Goal: Obtain resource: Download file/media

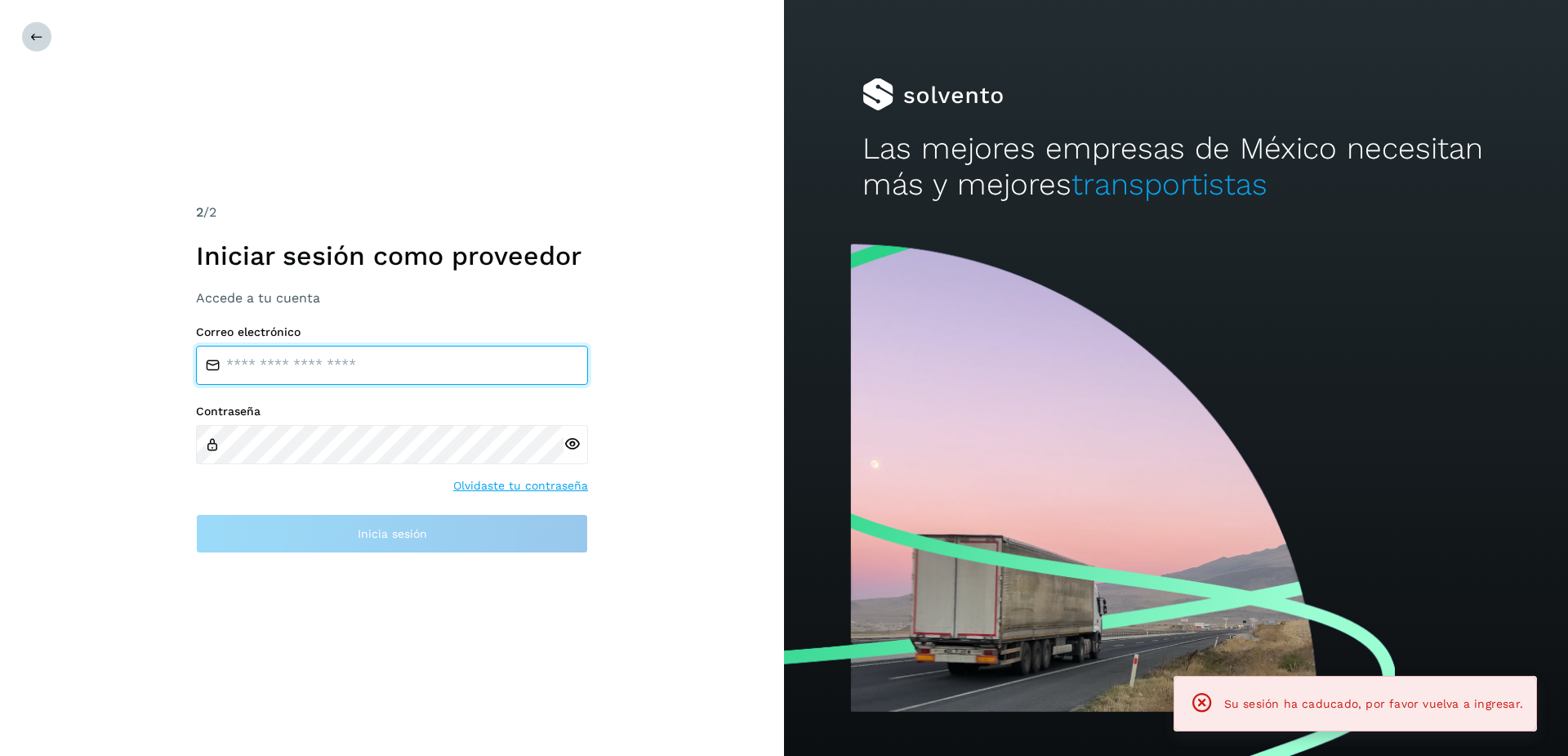
type input "**********"
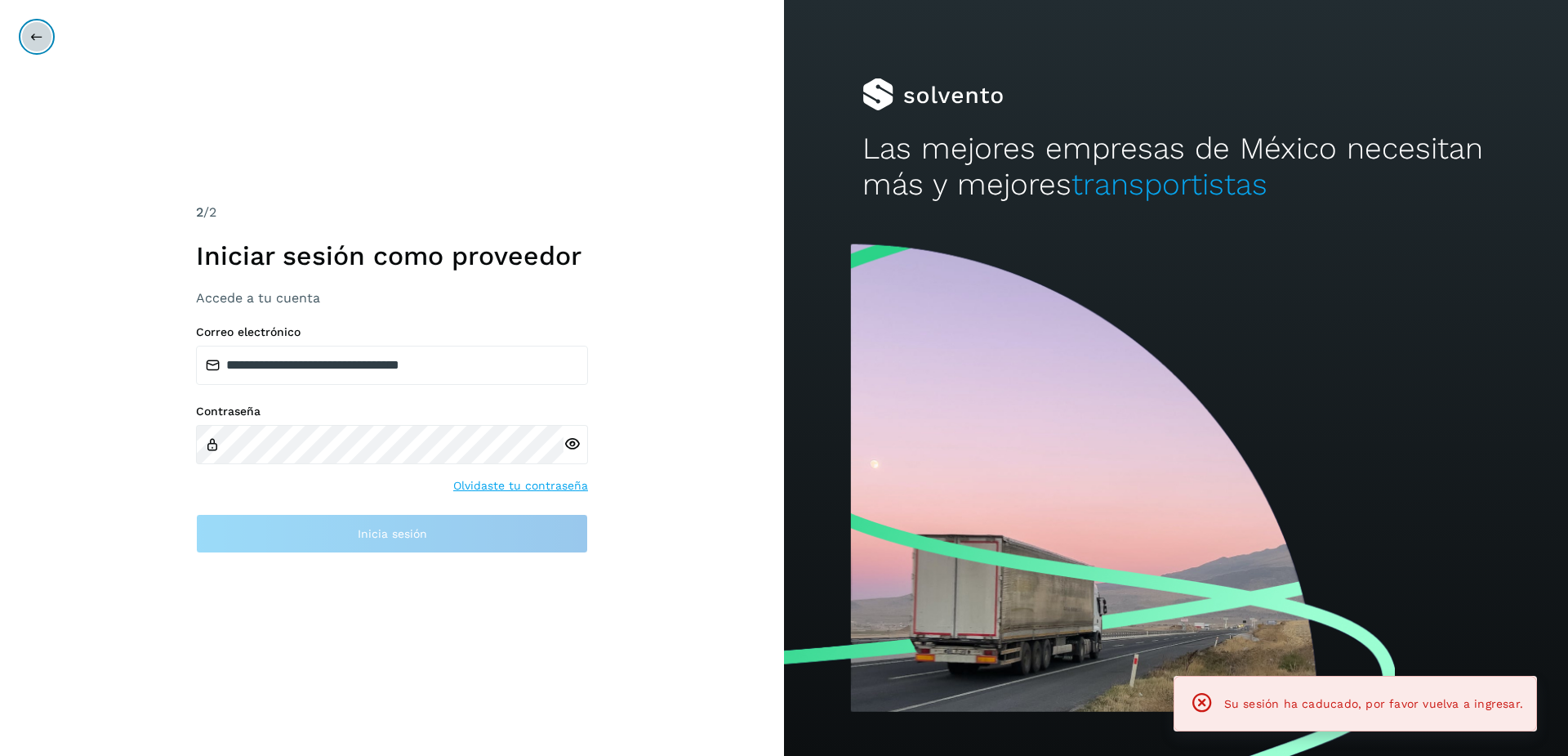
click at [29, 34] on button at bounding box center [36, 36] width 31 height 31
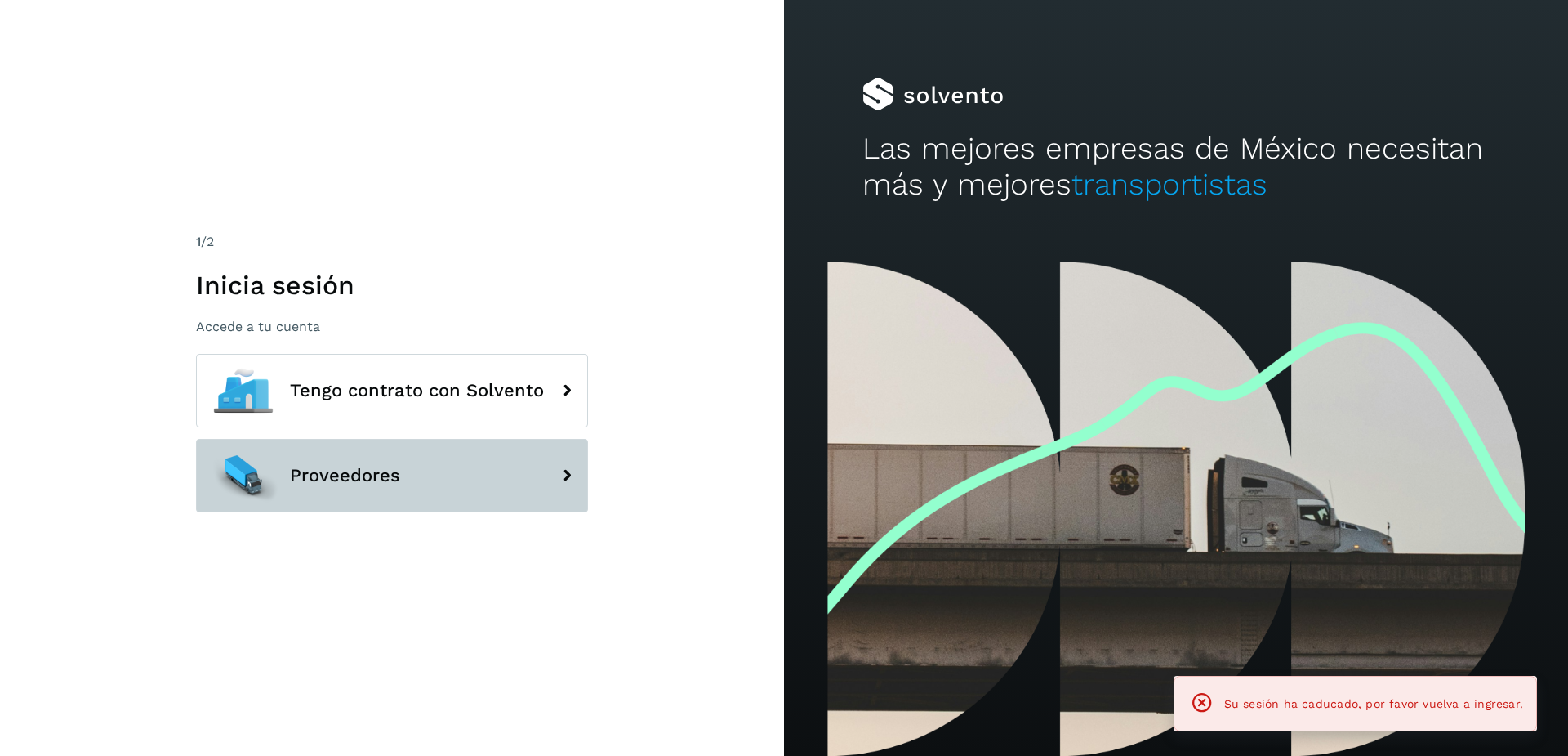
click at [324, 478] on span "Proveedores" at bounding box center [345, 475] width 111 height 20
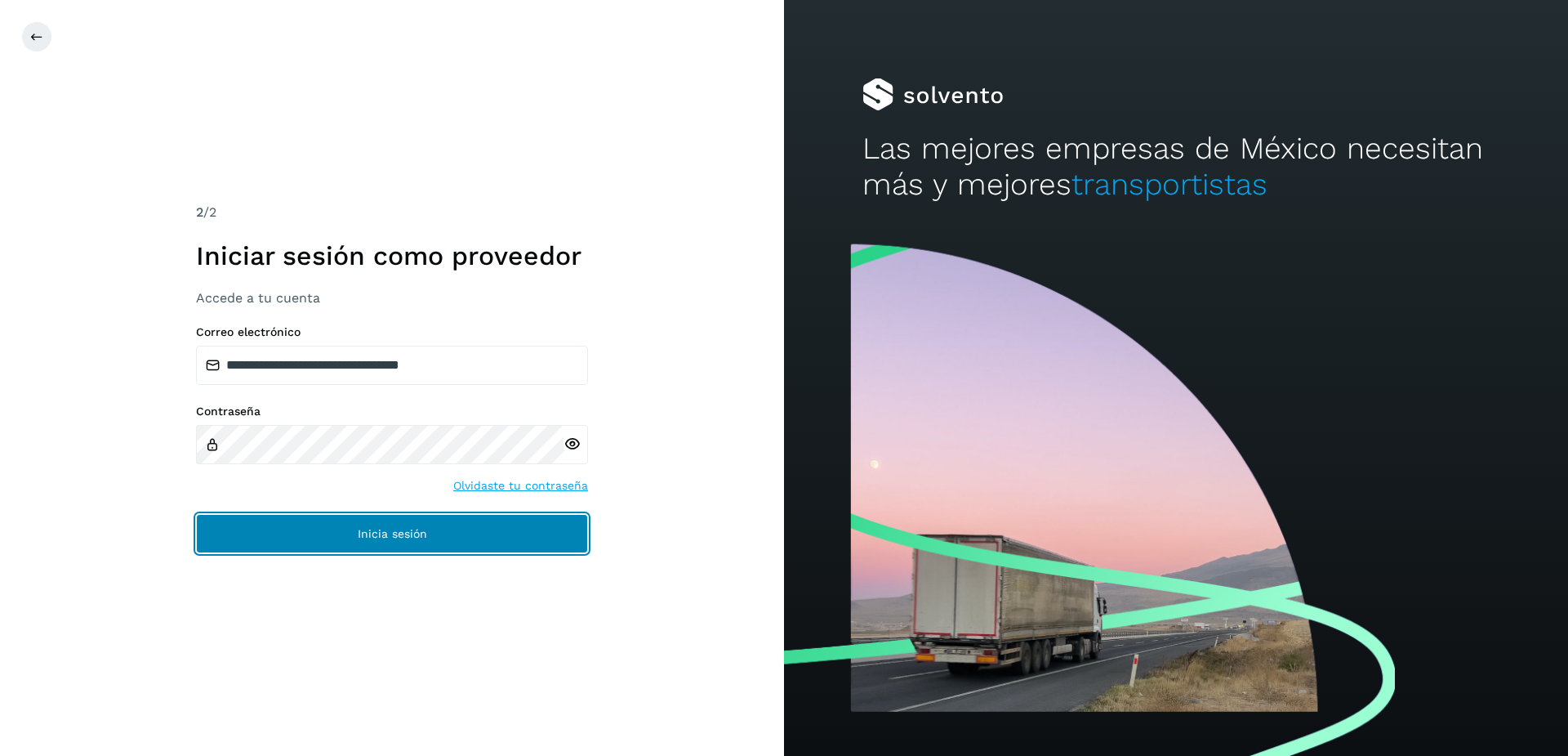
click at [443, 524] on button "Inicia sesión" at bounding box center [392, 533] width 392 height 39
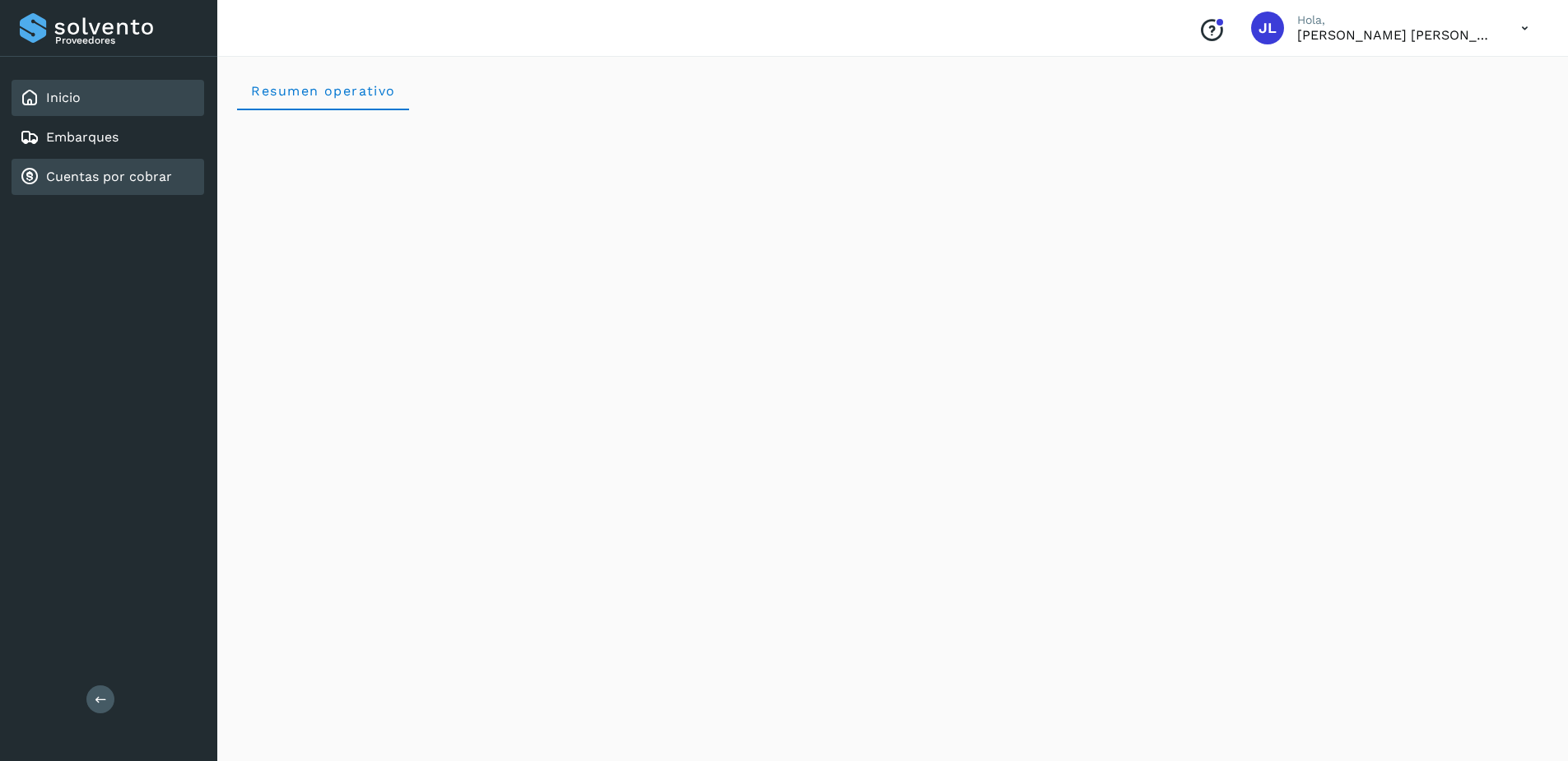
click at [64, 182] on link "Cuentas por cobrar" at bounding box center [109, 176] width 126 height 16
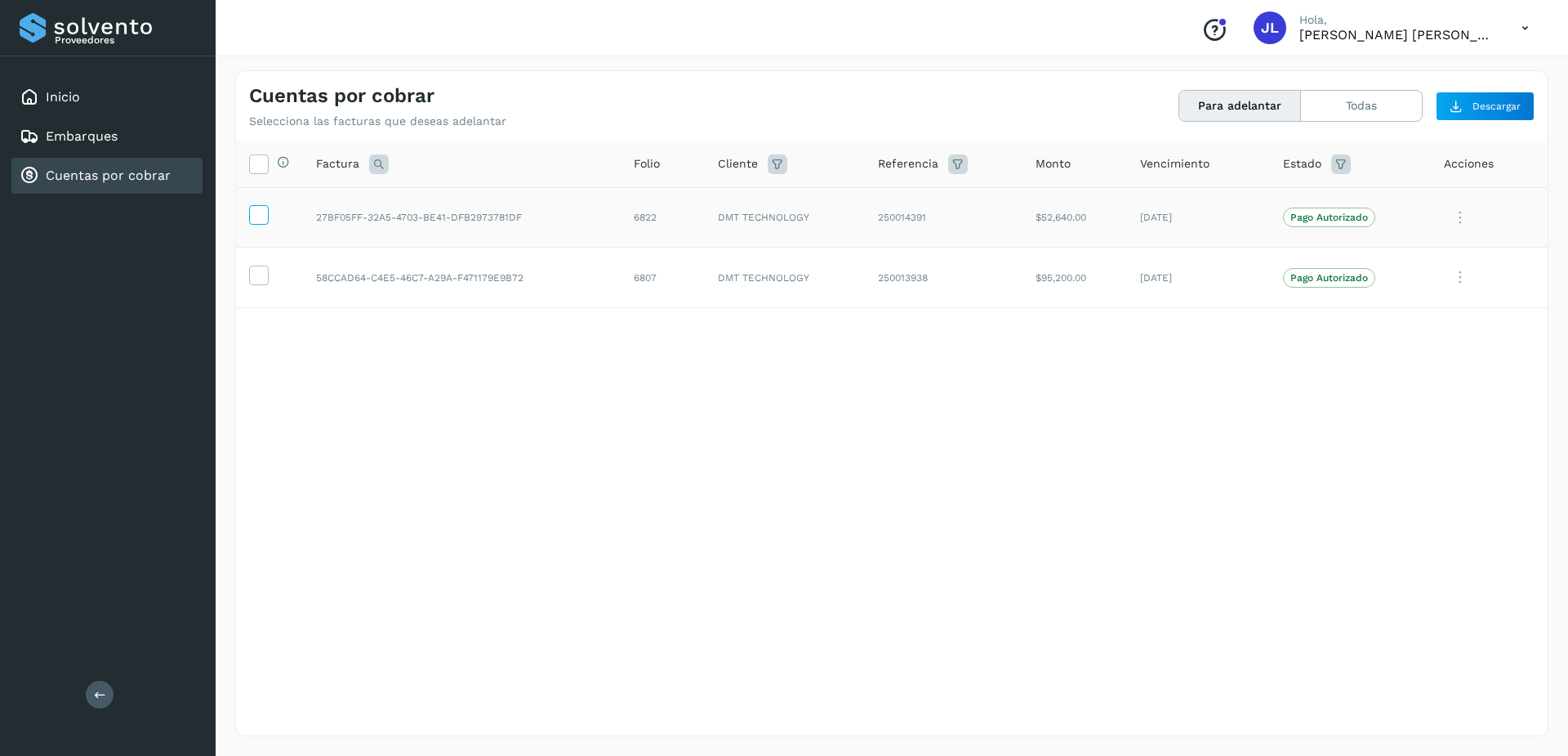
click at [258, 217] on icon at bounding box center [259, 213] width 17 height 17
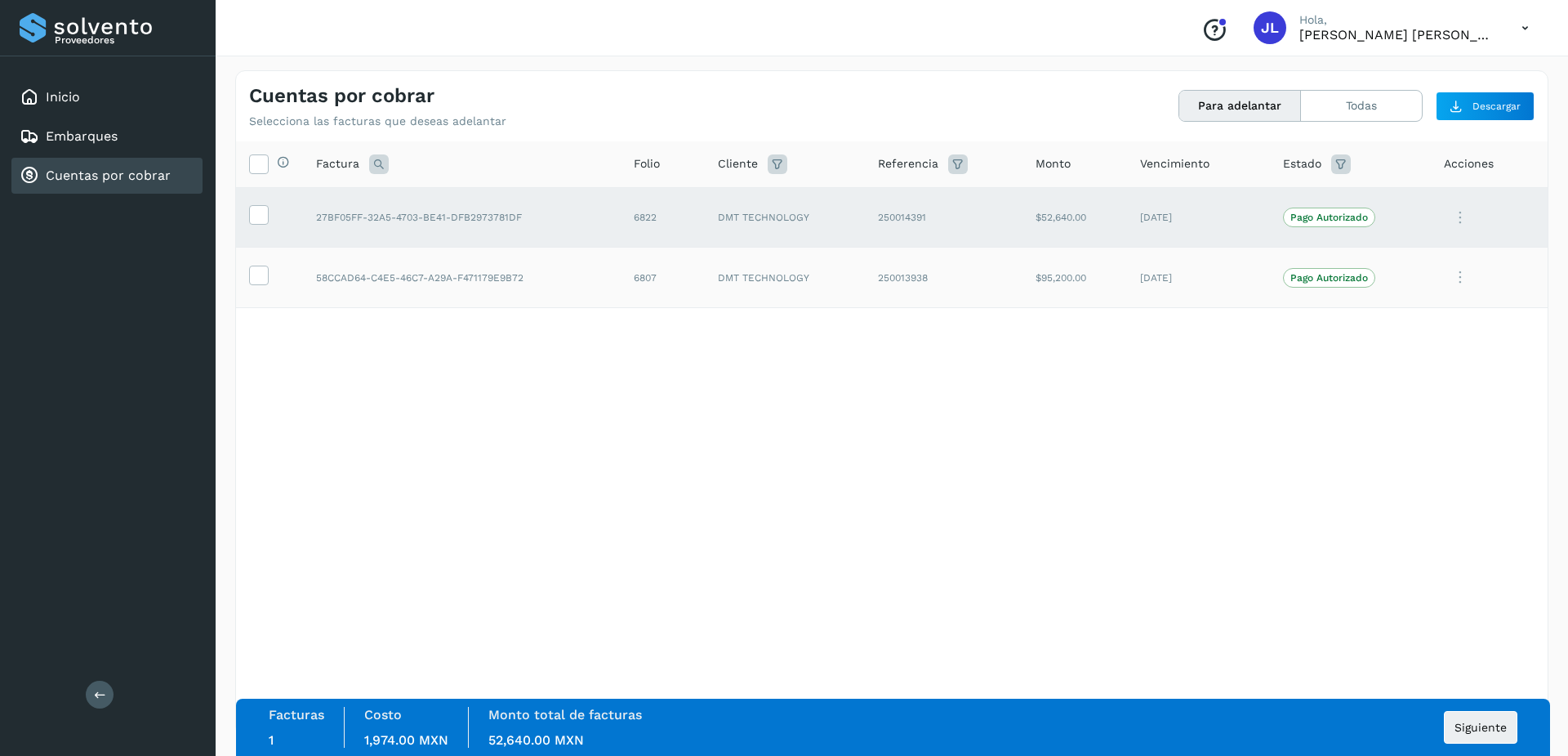
click at [247, 269] on td at bounding box center [270, 277] width 67 height 61
click at [257, 277] on icon at bounding box center [259, 274] width 17 height 17
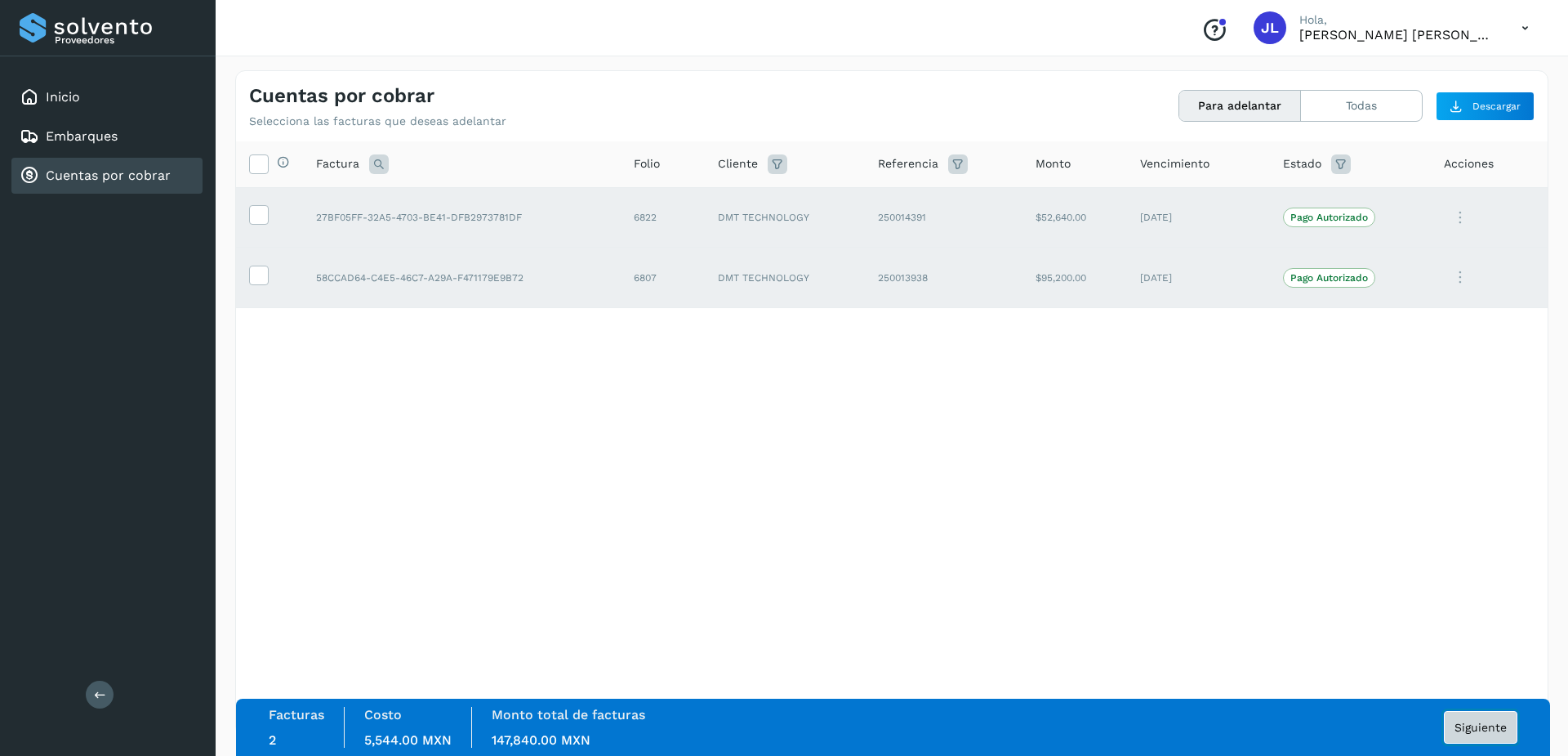
click at [1474, 720] on button "Siguiente" at bounding box center [1481, 727] width 74 height 33
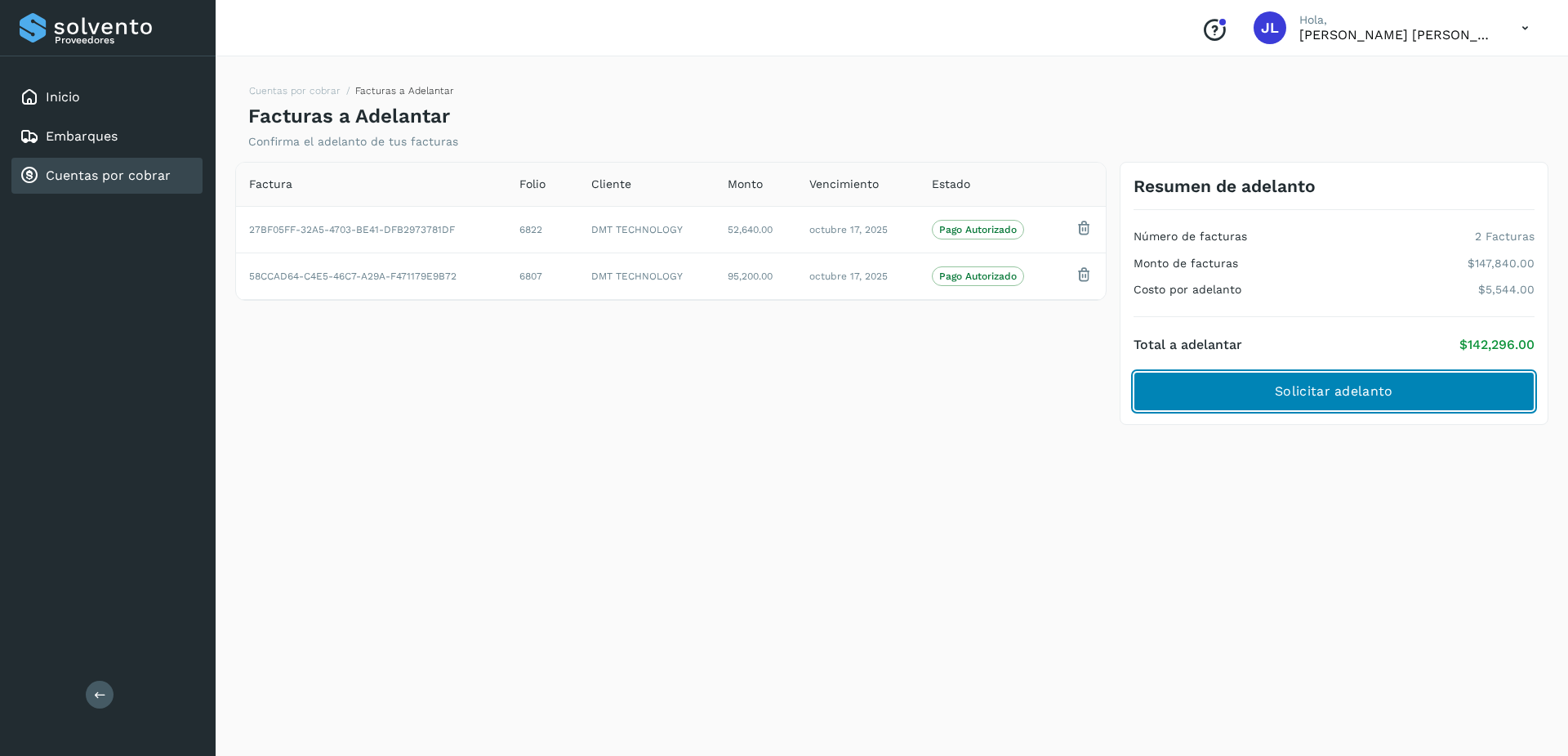
click at [1323, 387] on span "Solicitar adelanto" at bounding box center [1333, 391] width 117 height 18
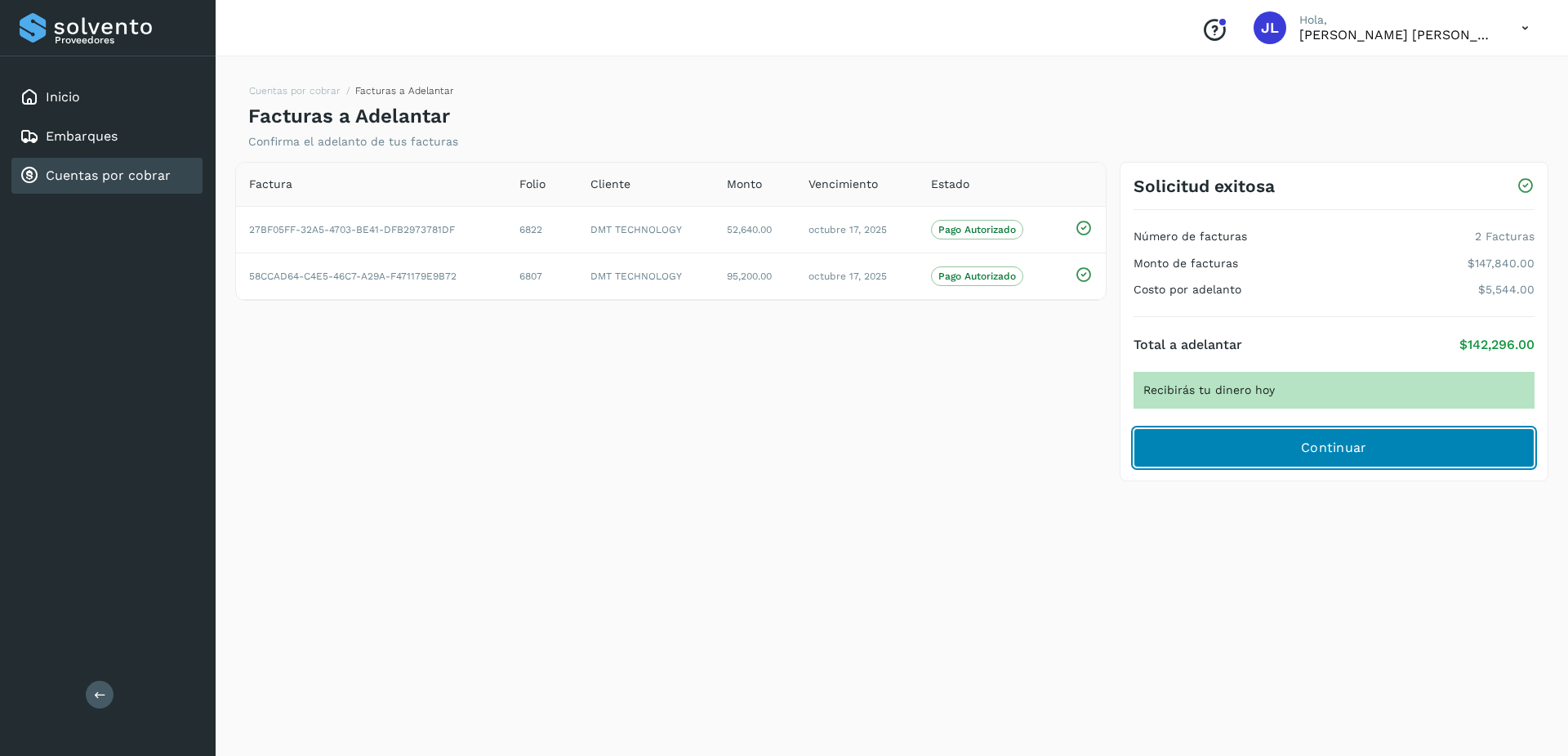
click at [1293, 450] on button "Continuar" at bounding box center [1333, 448] width 401 height 39
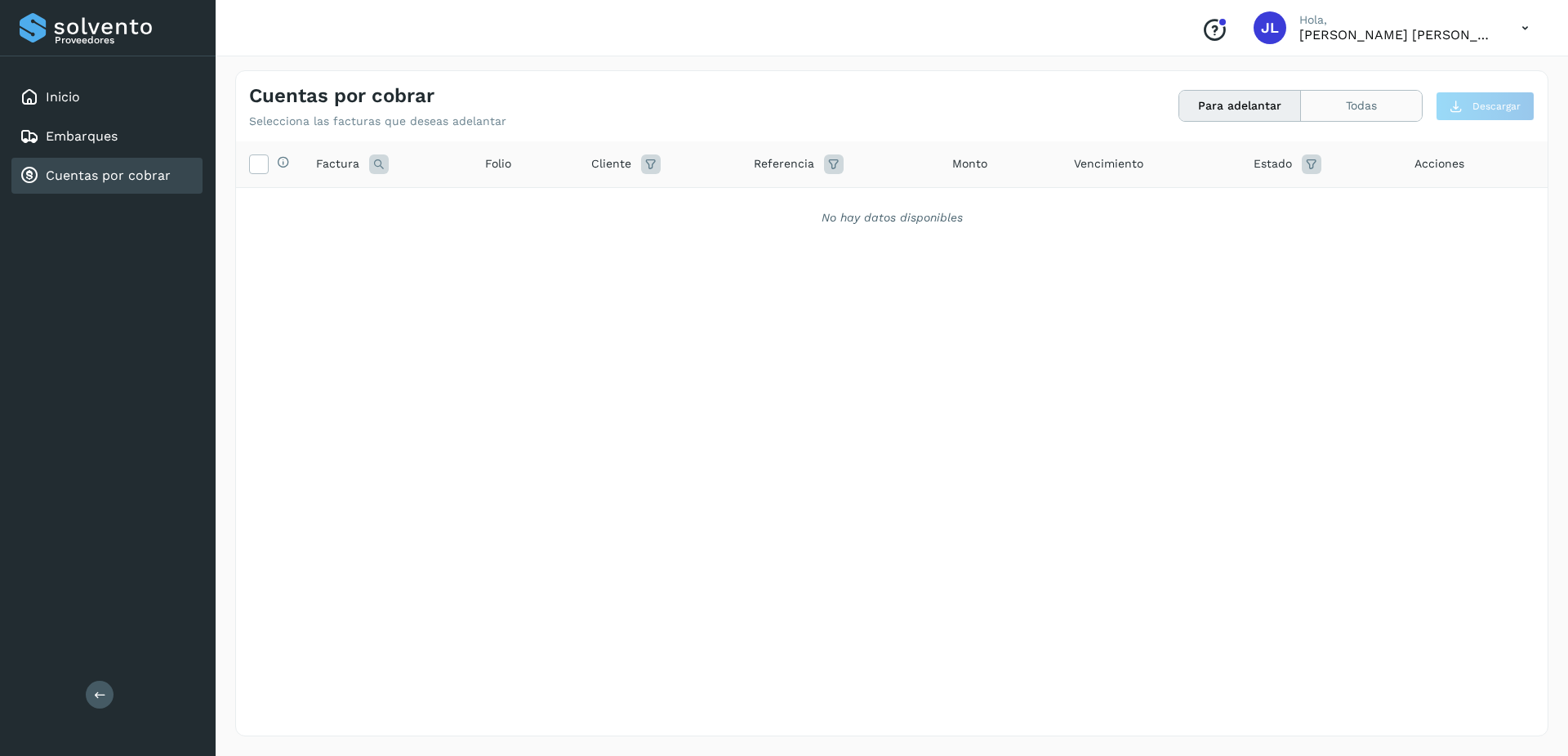
click at [1335, 111] on button "Todas" at bounding box center [1361, 105] width 121 height 30
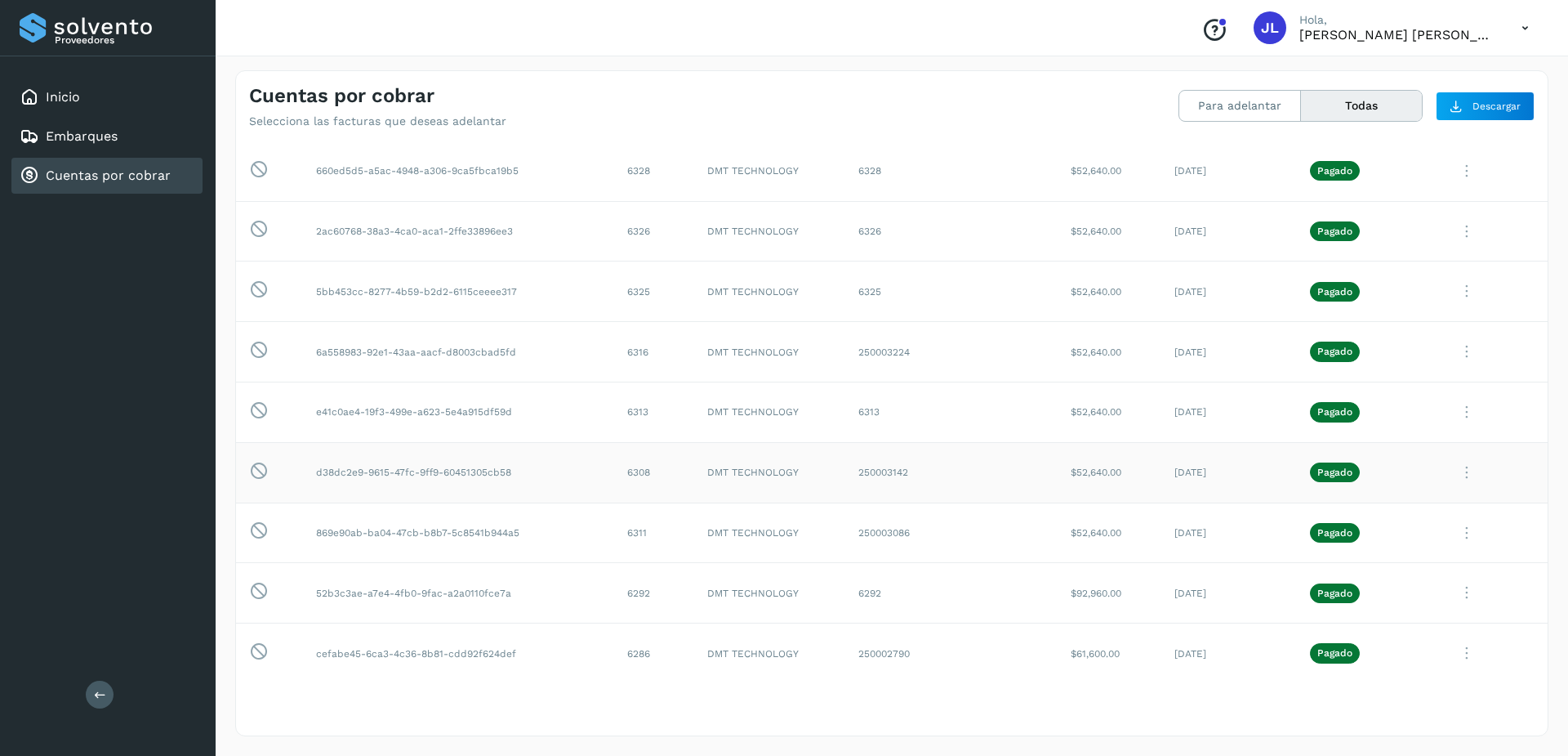
scroll to position [8385, 0]
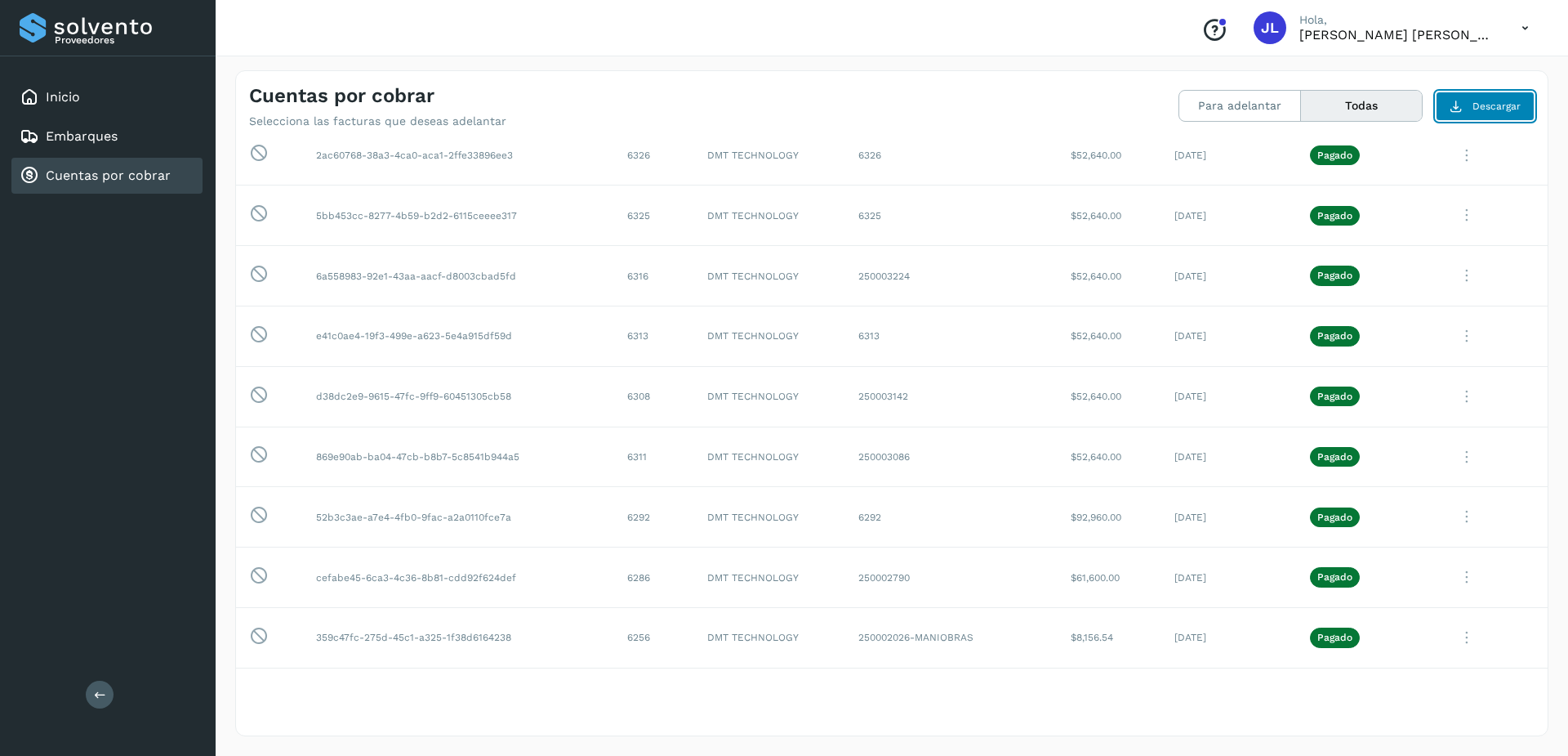
click at [1454, 105] on icon at bounding box center [1456, 106] width 13 height 13
click at [248, 151] on td "Esta factura no está disponible para adelanto" at bounding box center [270, 155] width 67 height 61
click at [257, 153] on icon at bounding box center [259, 154] width 20 height 20
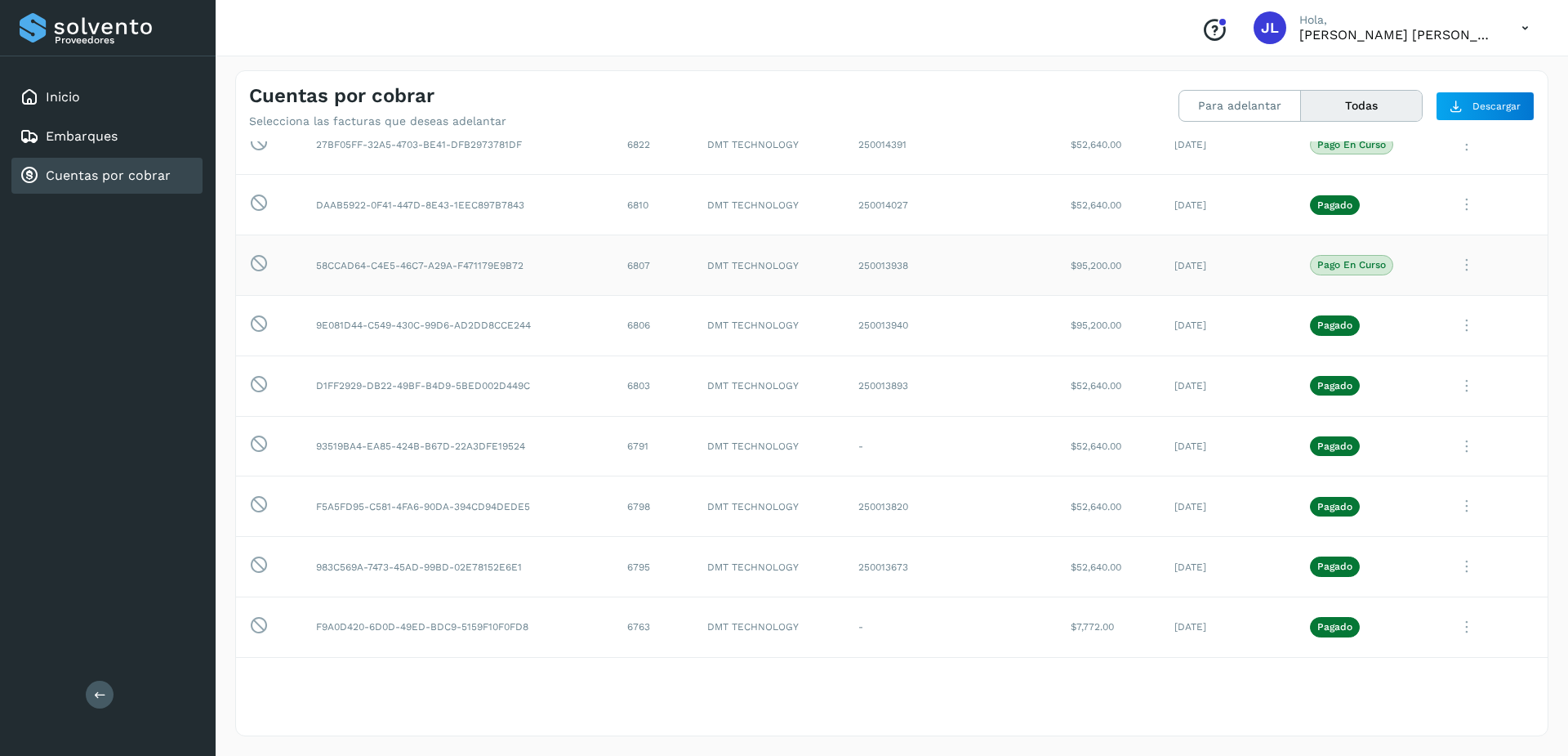
scroll to position [0, 0]
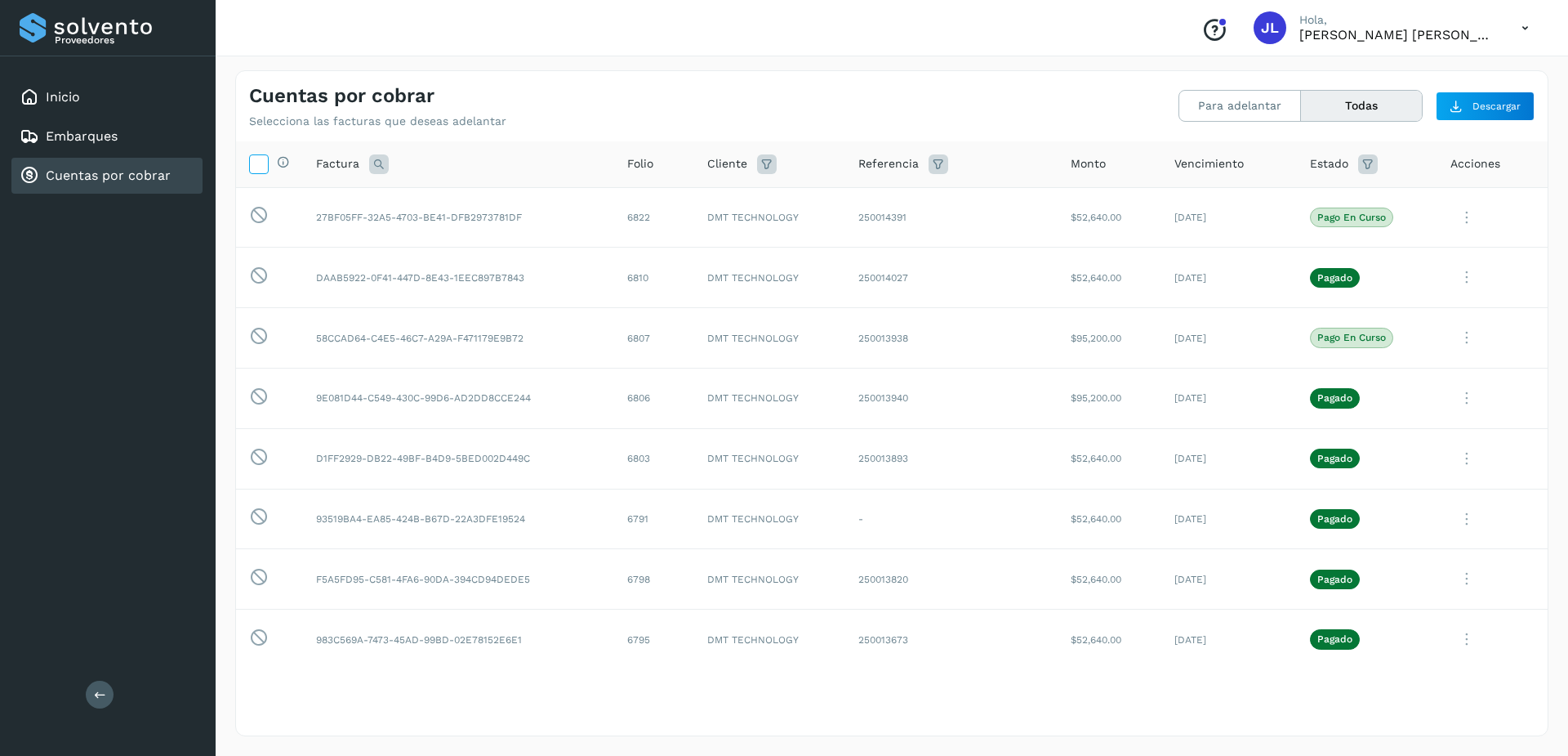
click at [261, 167] on icon at bounding box center [259, 163] width 17 height 17
click at [1505, 99] on span "Descargar" at bounding box center [1497, 106] width 48 height 15
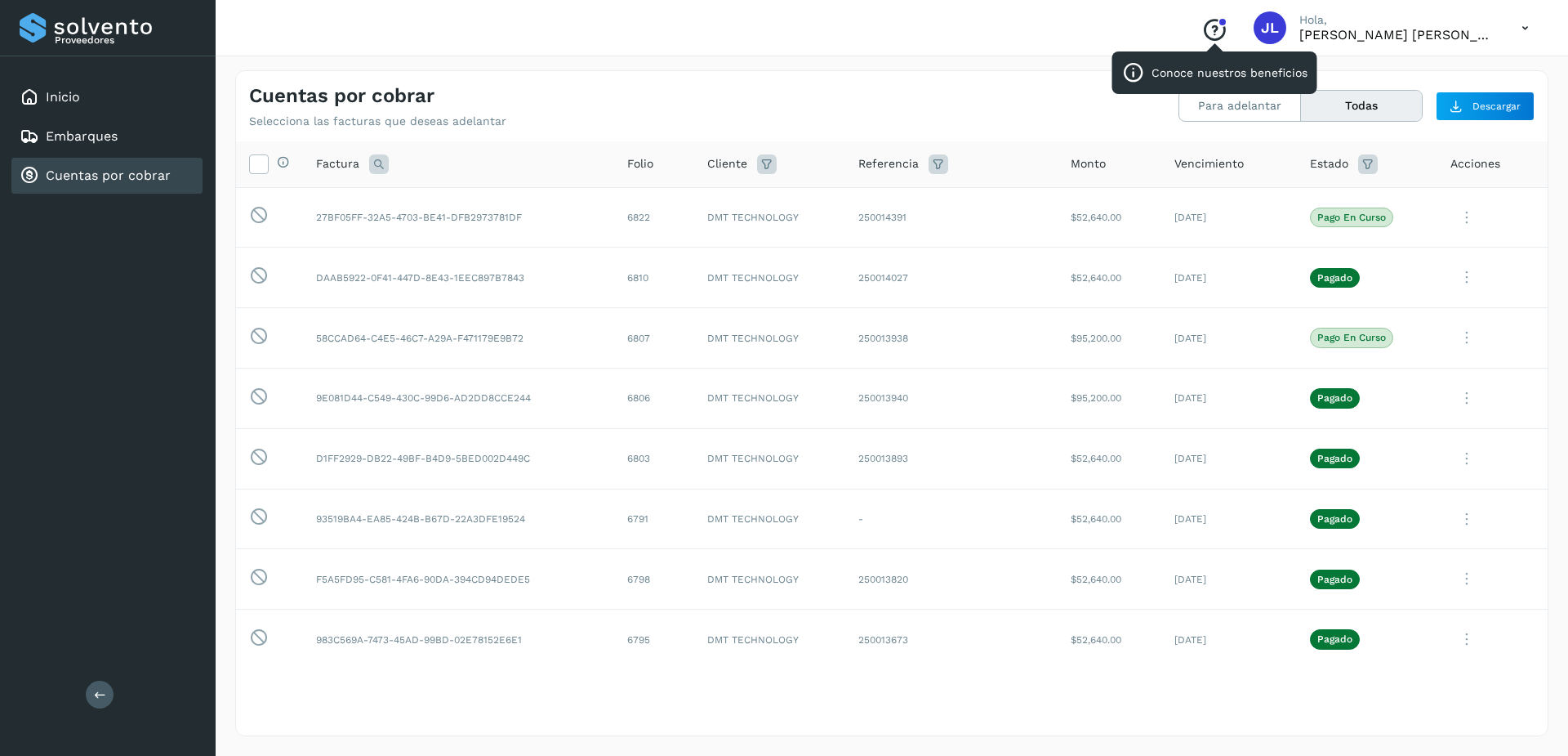
click at [1226, 29] on icon "Conoce nuestros beneficios" at bounding box center [1214, 30] width 26 height 26
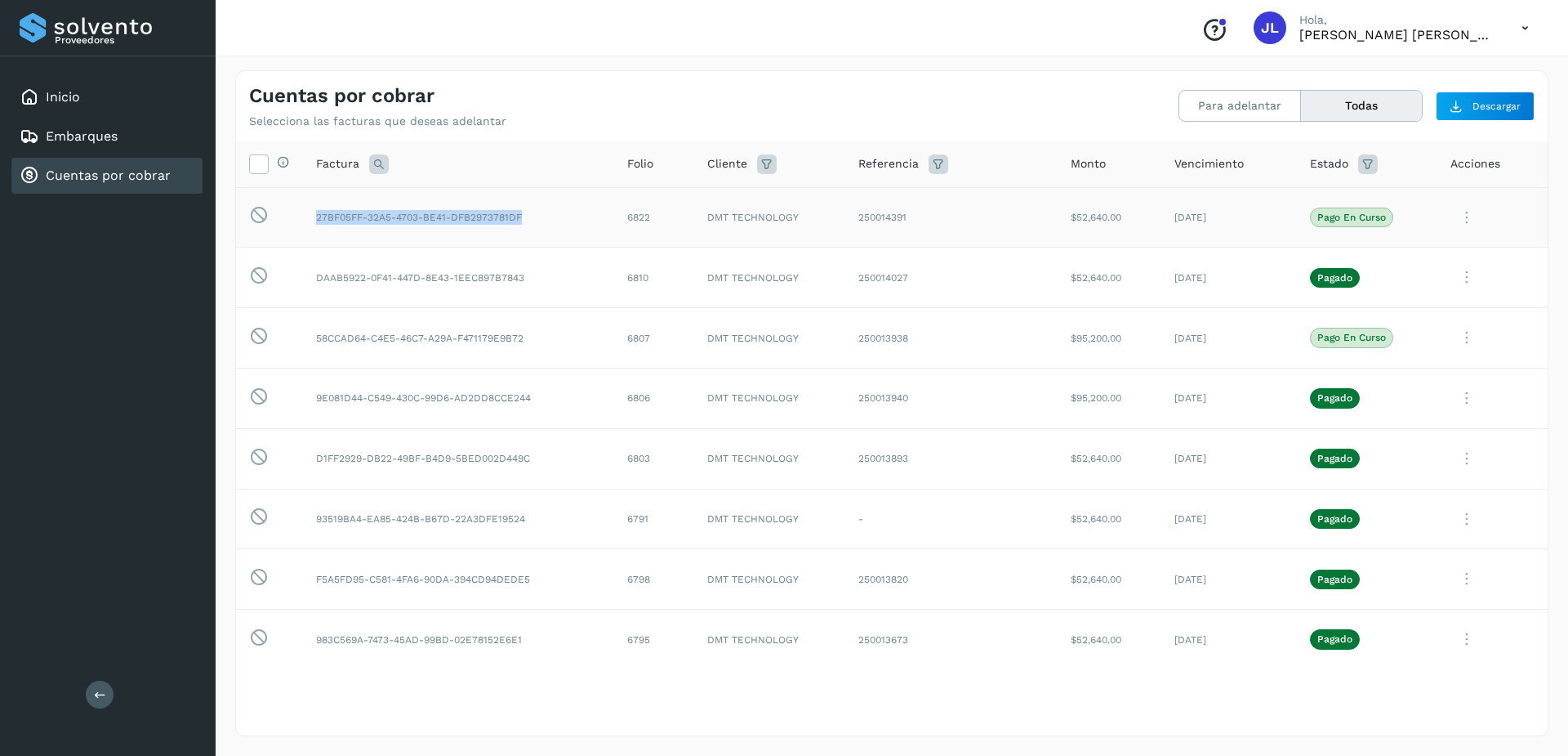
drag, startPoint x: 519, startPoint y: 219, endPoint x: 309, endPoint y: 220, distance: 210.0
click at [309, 220] on td "27BF05FF-32A5-4703-BE41-DFB2973781DF" at bounding box center [459, 217] width 311 height 61
copy td "27BF05FF-32A5-4703-BE41-DFB2973781DF"
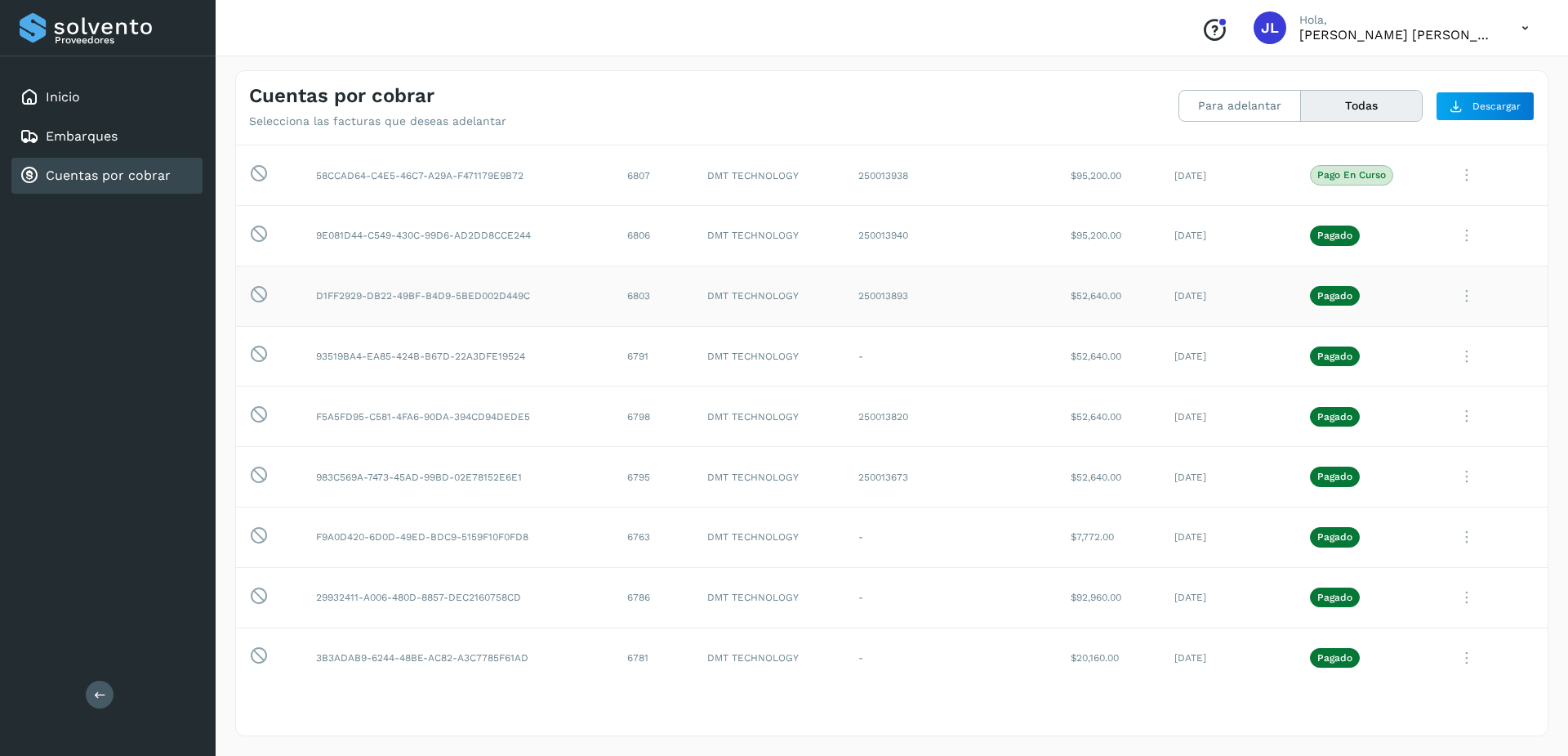
scroll to position [164, 0]
click at [1454, 349] on icon at bounding box center [1467, 356] width 33 height 34
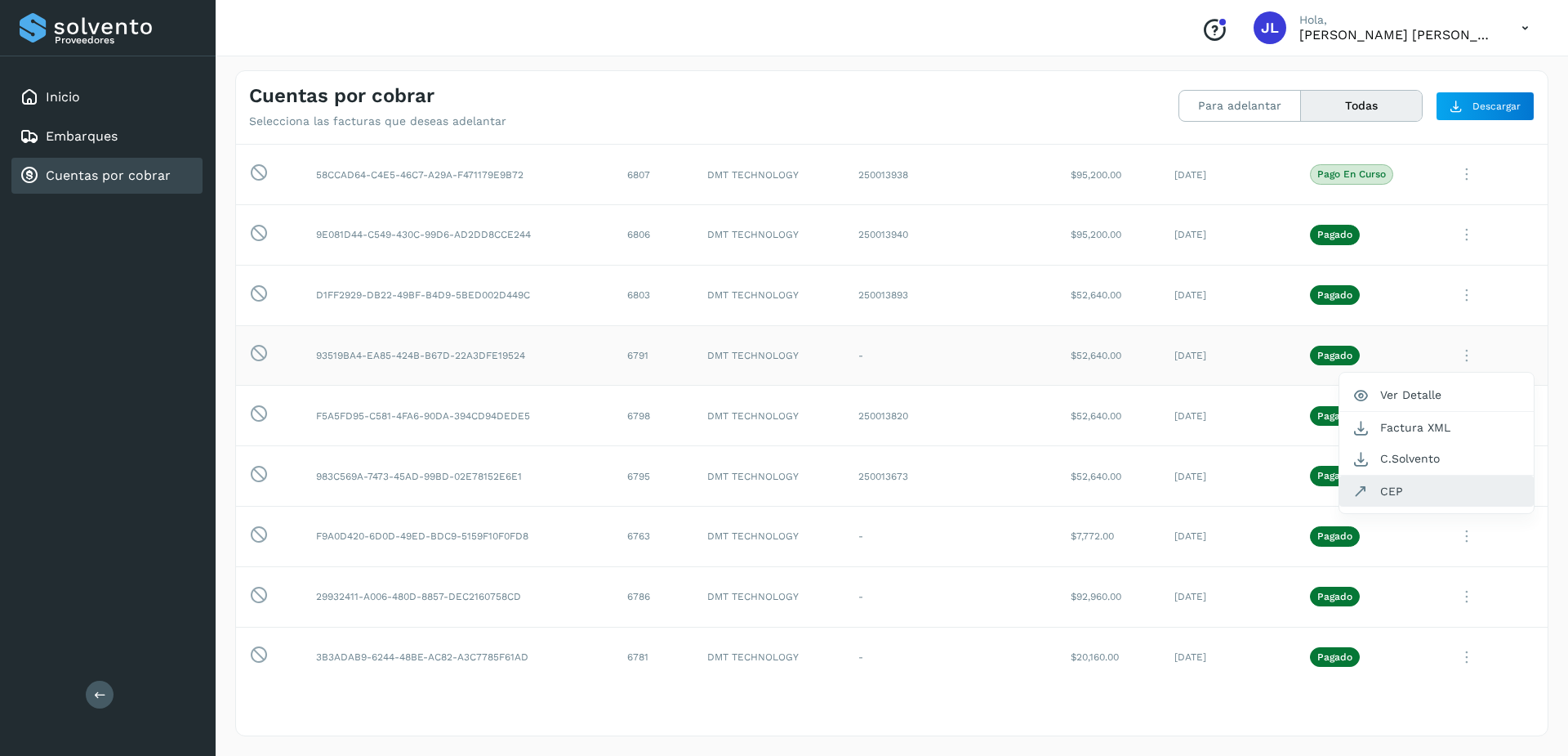
click at [1380, 489] on button "CEP" at bounding box center [1437, 491] width 194 height 31
click at [1456, 414] on icon at bounding box center [1467, 415] width 33 height 34
click at [1391, 459] on button "Ver Detalle" at bounding box center [1437, 455] width 194 height 32
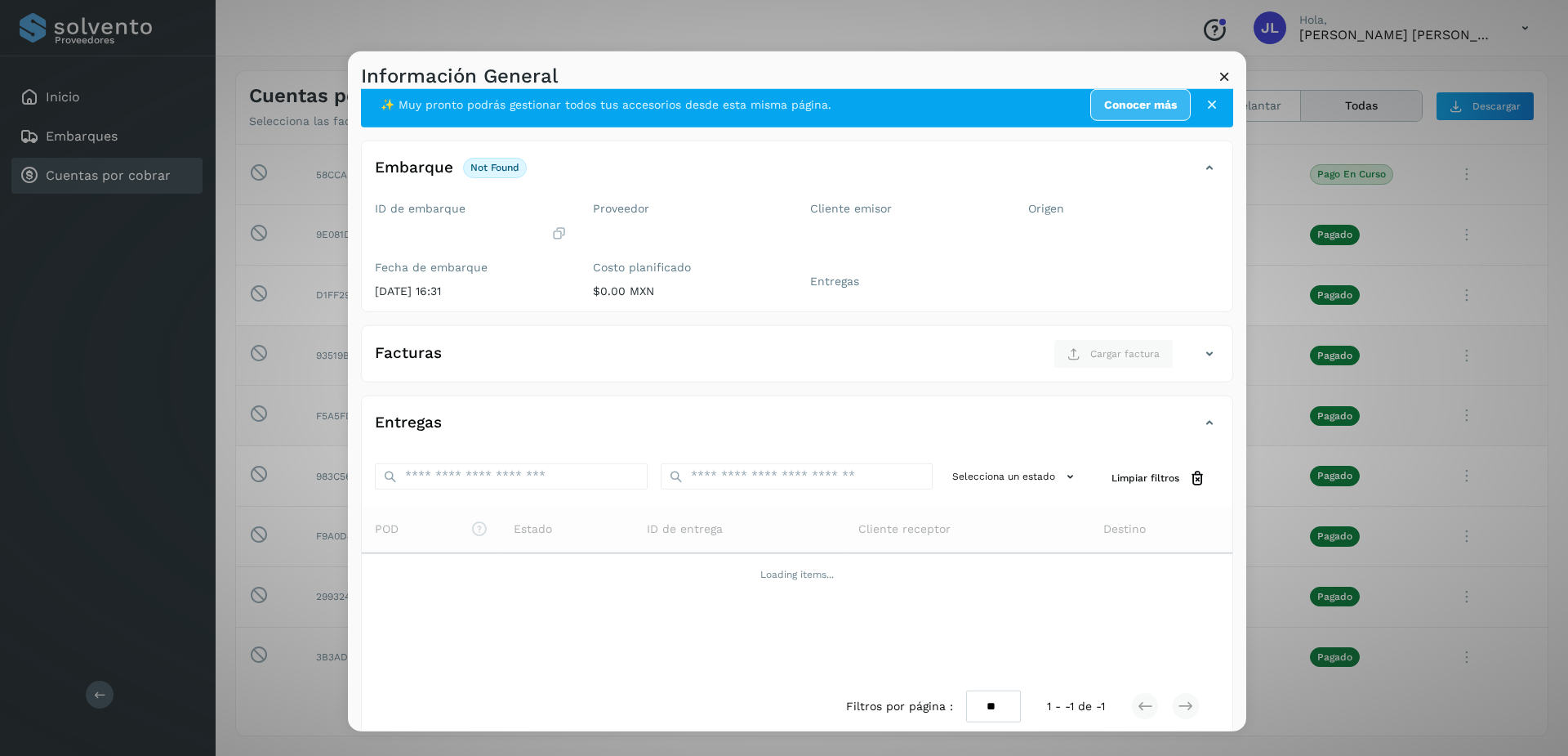
scroll to position [37, 0]
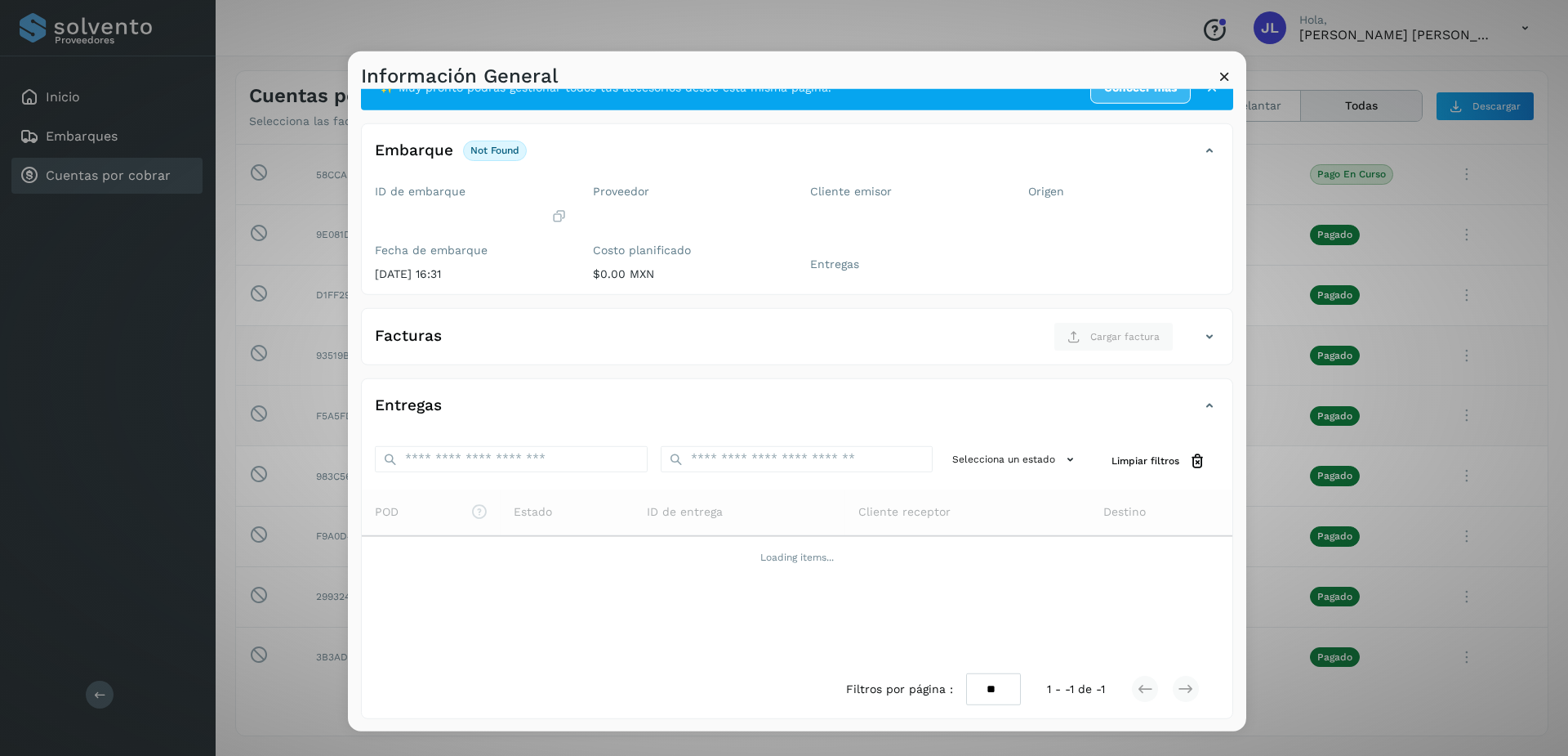
click at [1222, 50] on div "Información General" at bounding box center [797, 69] width 899 height 37
click at [1226, 77] on icon at bounding box center [1225, 75] width 17 height 17
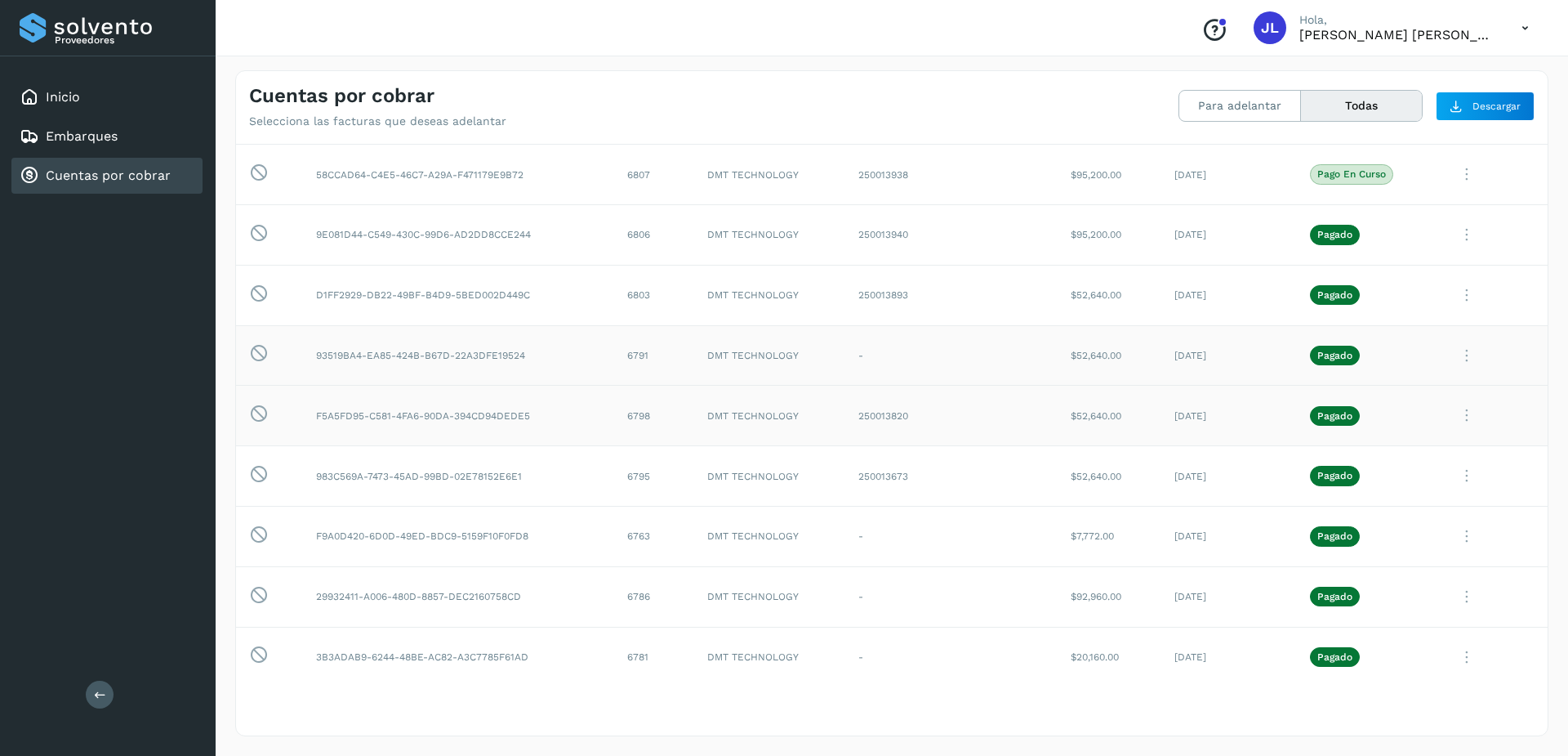
click at [1460, 353] on icon at bounding box center [1467, 356] width 33 height 34
click at [1387, 459] on button "C.Solvento" at bounding box center [1437, 459] width 194 height 32
click at [1451, 474] on icon at bounding box center [1467, 476] width 33 height 34
click at [1385, 614] on button "CEP" at bounding box center [1437, 611] width 194 height 31
click at [1452, 476] on icon at bounding box center [1467, 476] width 33 height 34
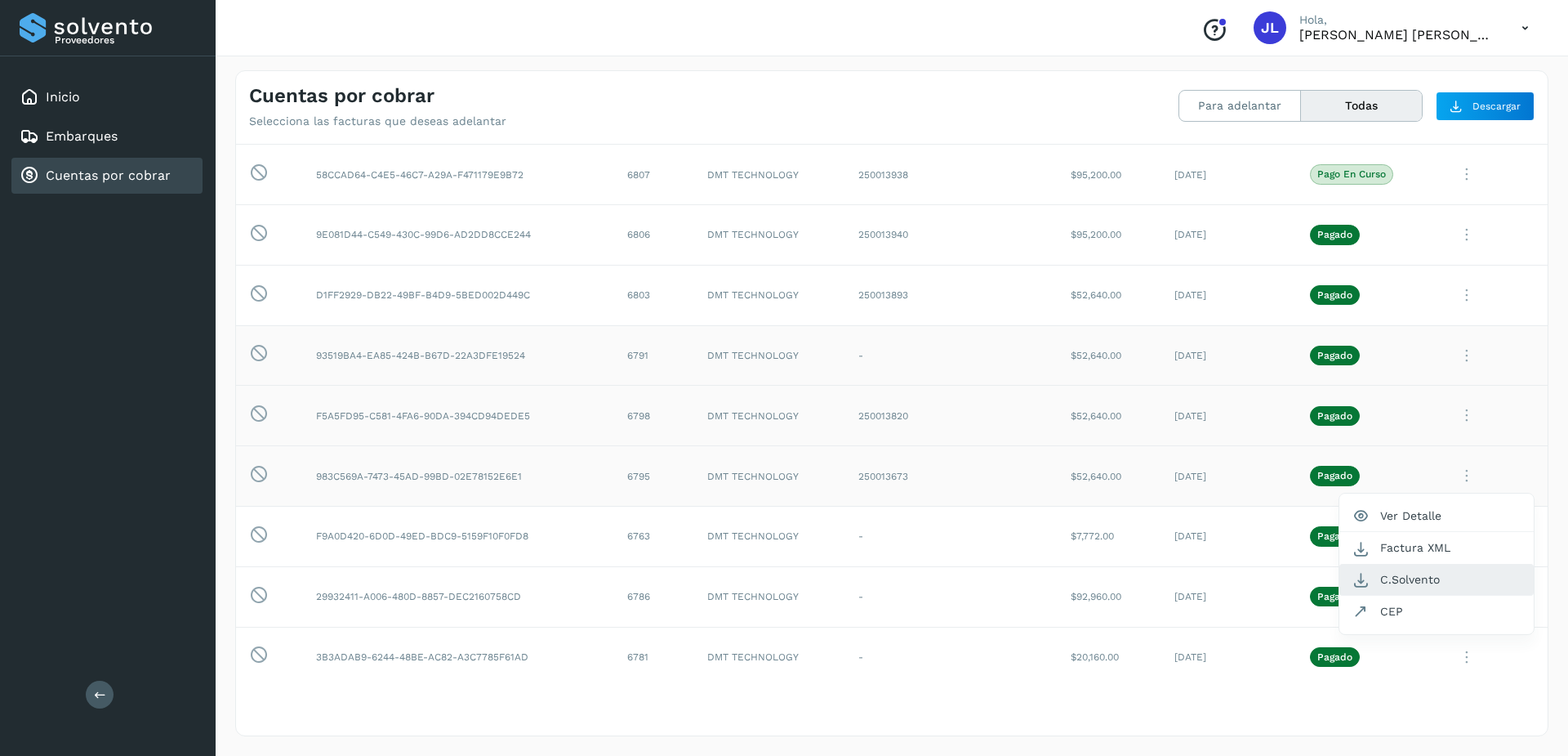
click at [1400, 585] on button "C.Solvento" at bounding box center [1437, 580] width 194 height 32
click at [1454, 529] on icon at bounding box center [1467, 536] width 33 height 34
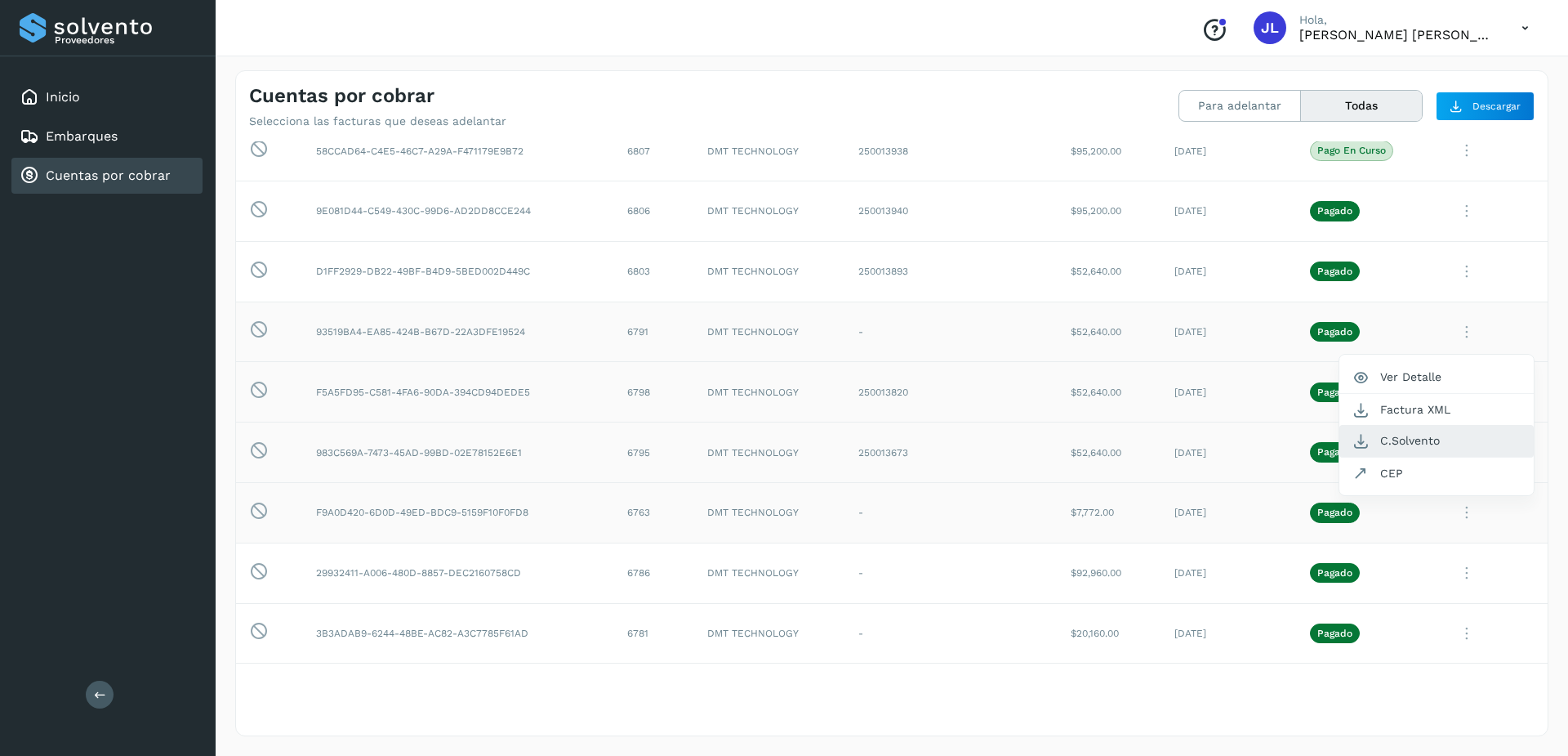
click at [1407, 441] on button "C.Solvento" at bounding box center [1437, 440] width 194 height 32
click at [1458, 575] on icon at bounding box center [1467, 574] width 33 height 34
click at [1387, 450] on button "C.Solvento" at bounding box center [1437, 440] width 194 height 32
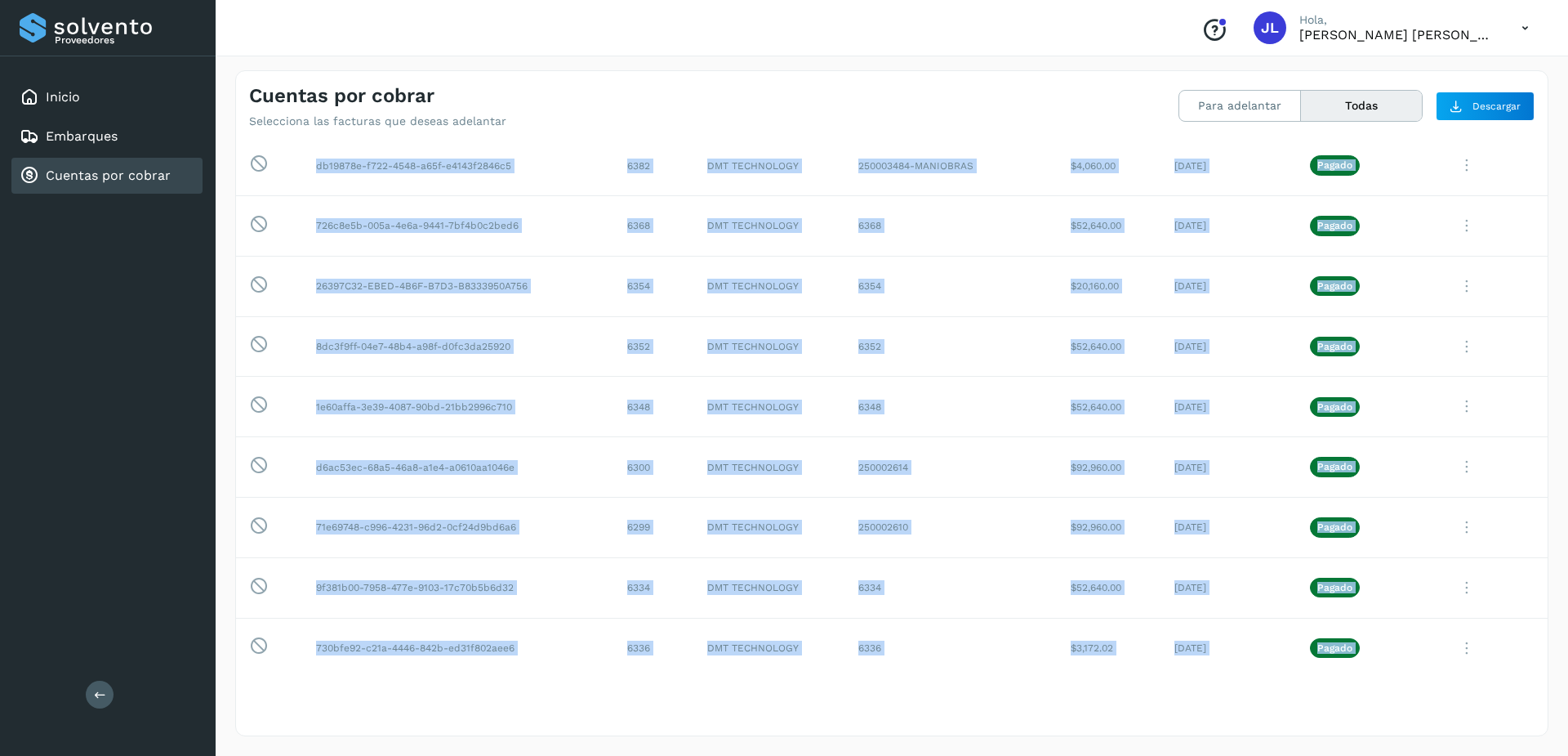
scroll to position [8385, 0]
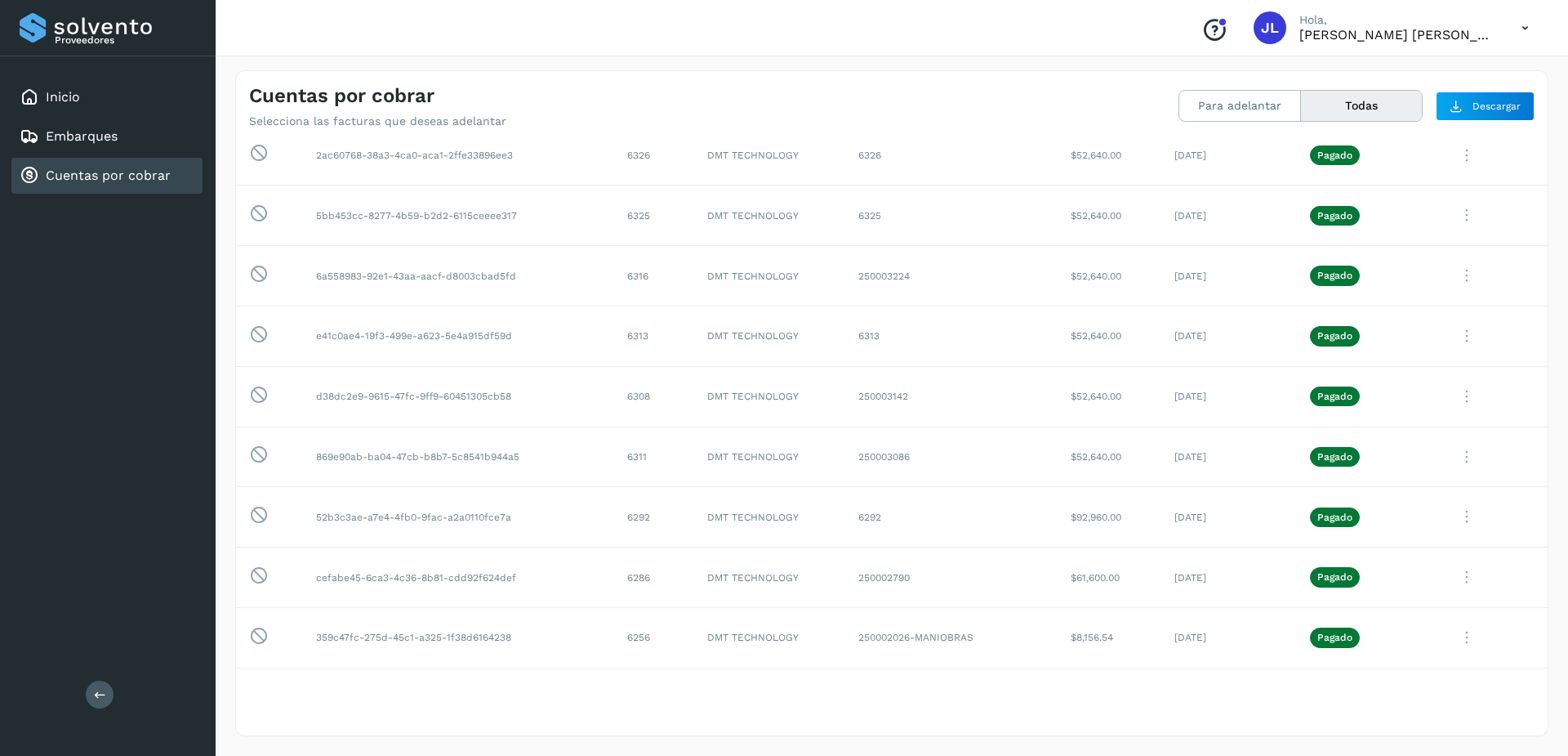
drag, startPoint x: 317, startPoint y: 217, endPoint x: 1139, endPoint y: 705, distance: 955.9
click at [1139, 705] on div "Selecciona todas las facturas disponibles para adelanto Factura Folio Cliente R…" at bounding box center [892, 438] width 1312 height 592
copy table "Selecciona todas las facturas disponibles para adelanto Factura Folio Cliente R…"
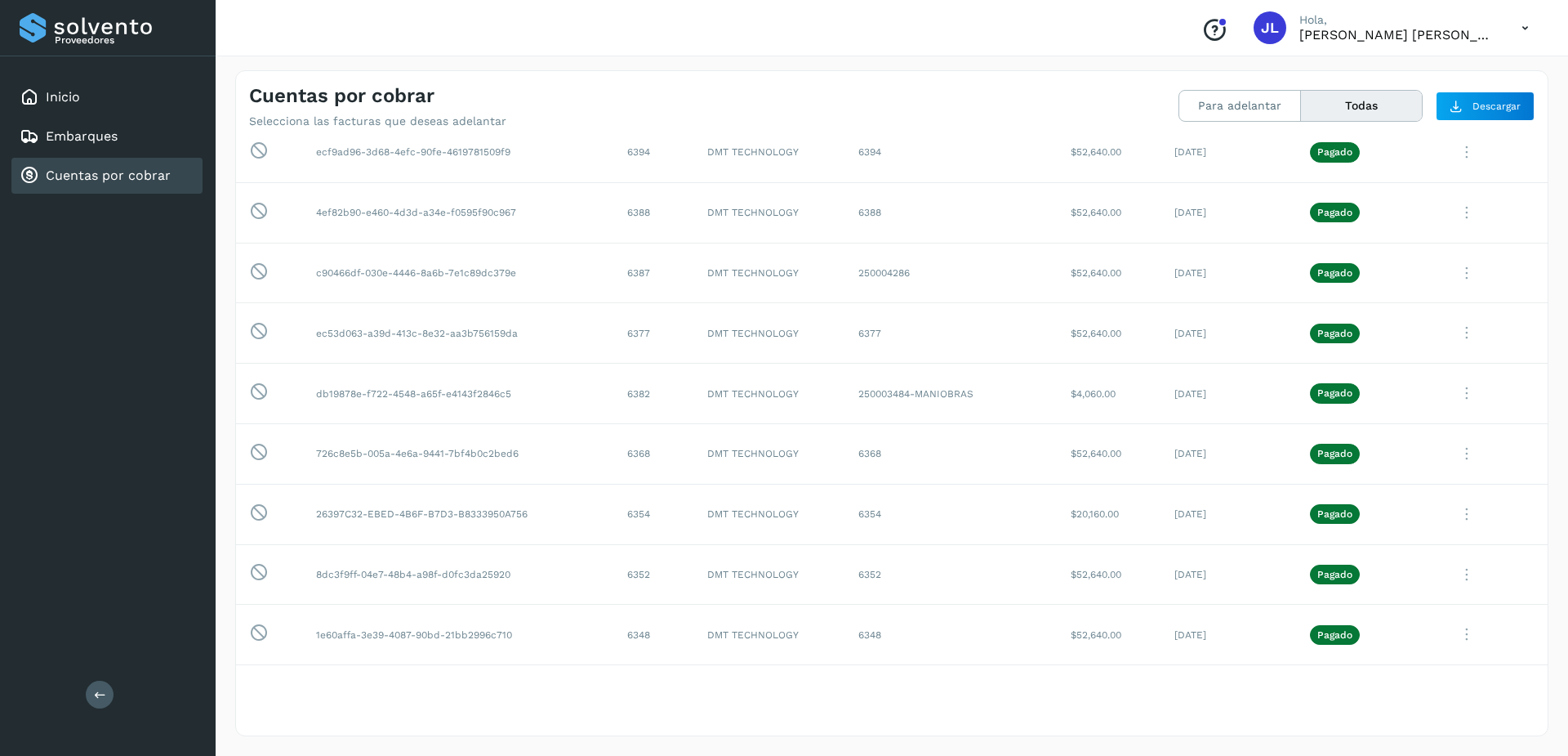
scroll to position [7241, 0]
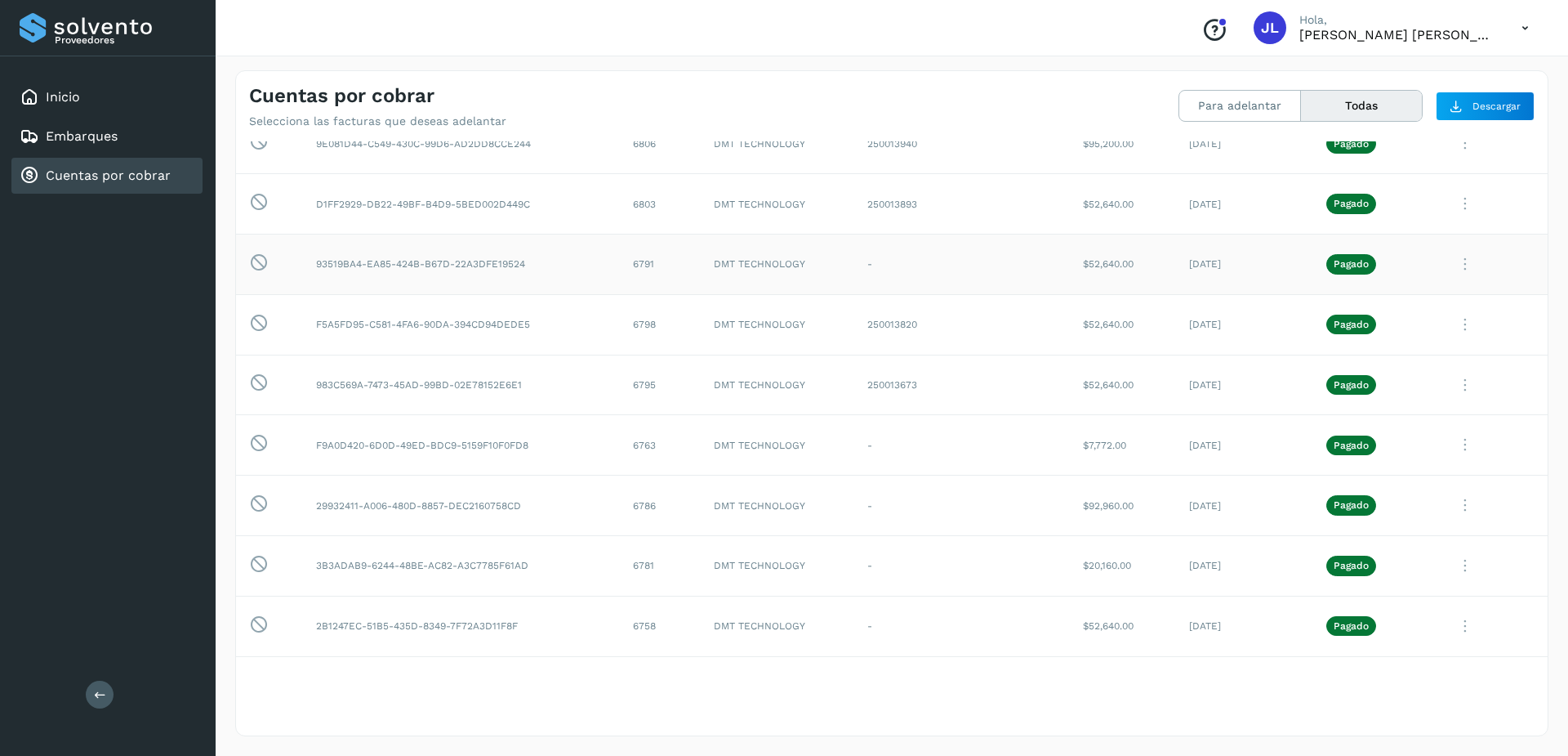
scroll to position [164, 0]
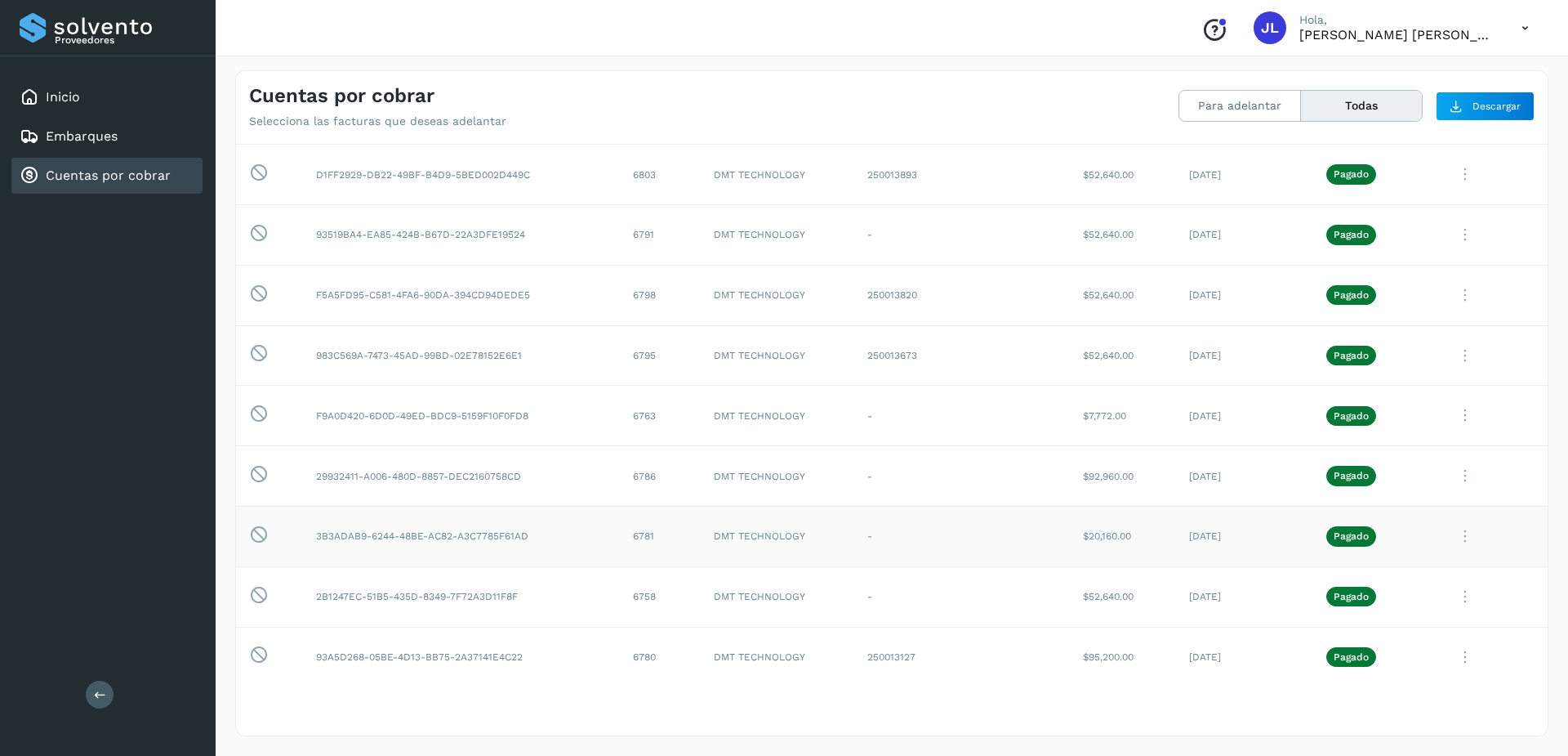
click at [1457, 538] on icon at bounding box center [1465, 536] width 33 height 34
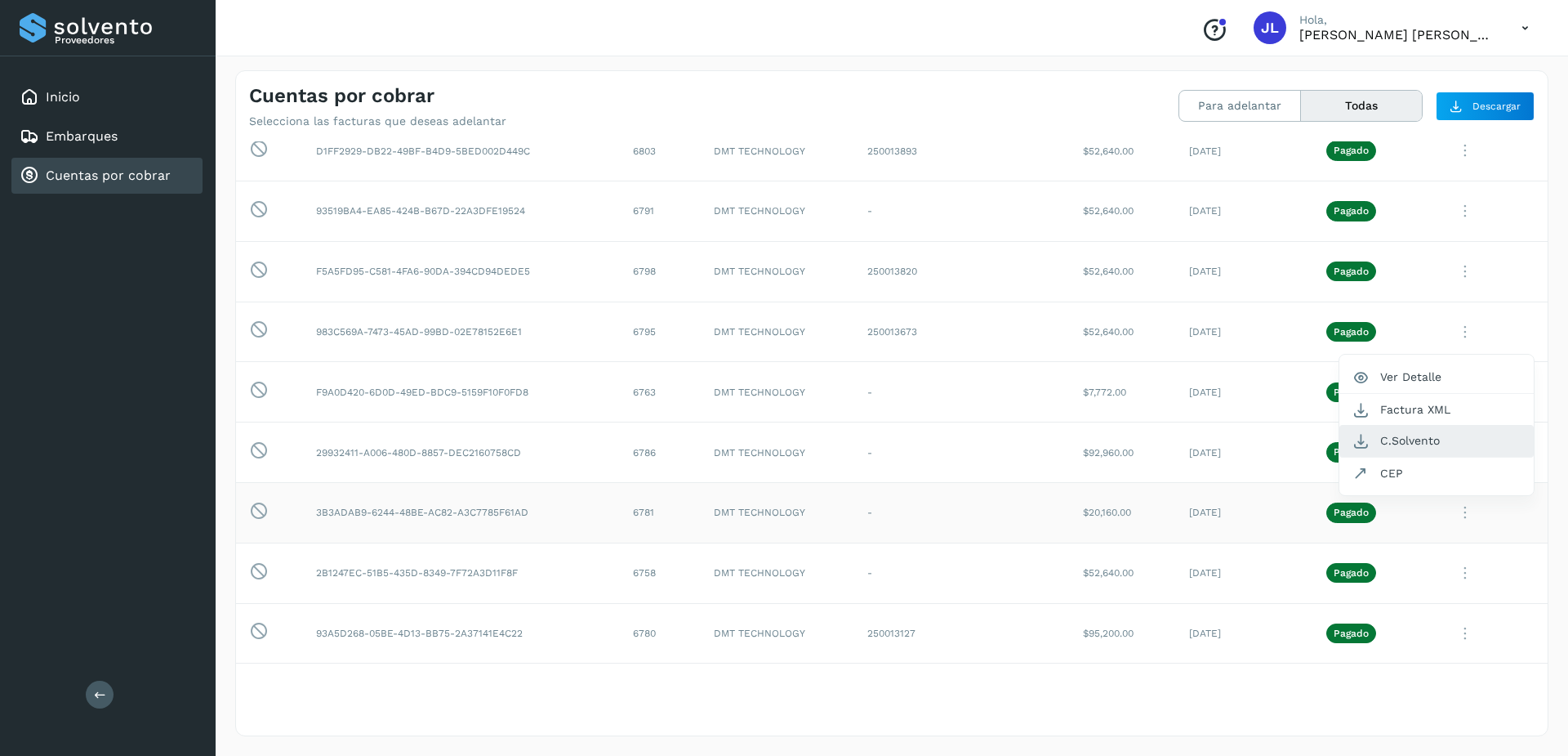
click at [1400, 439] on button "C.Solvento" at bounding box center [1437, 440] width 194 height 32
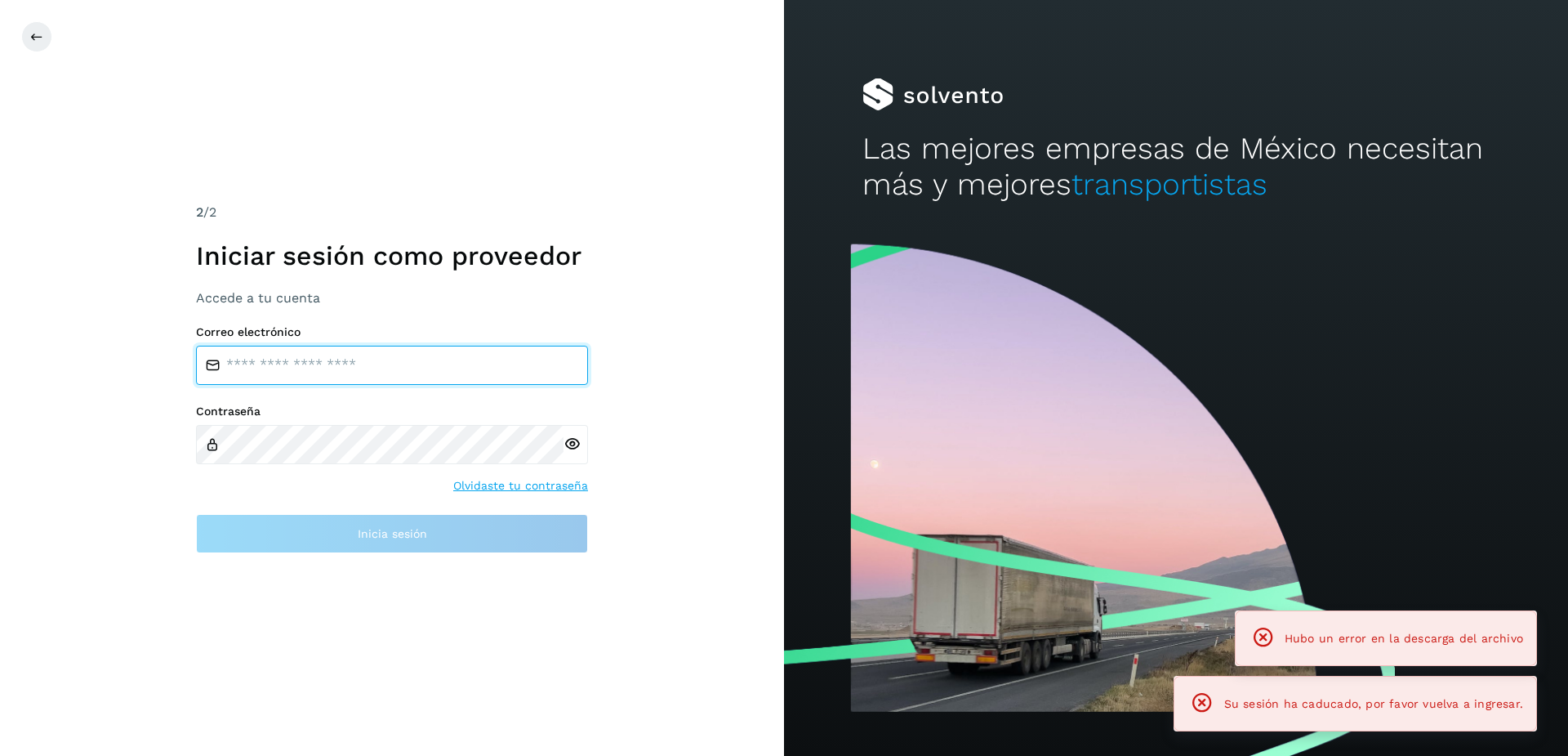
type input "**********"
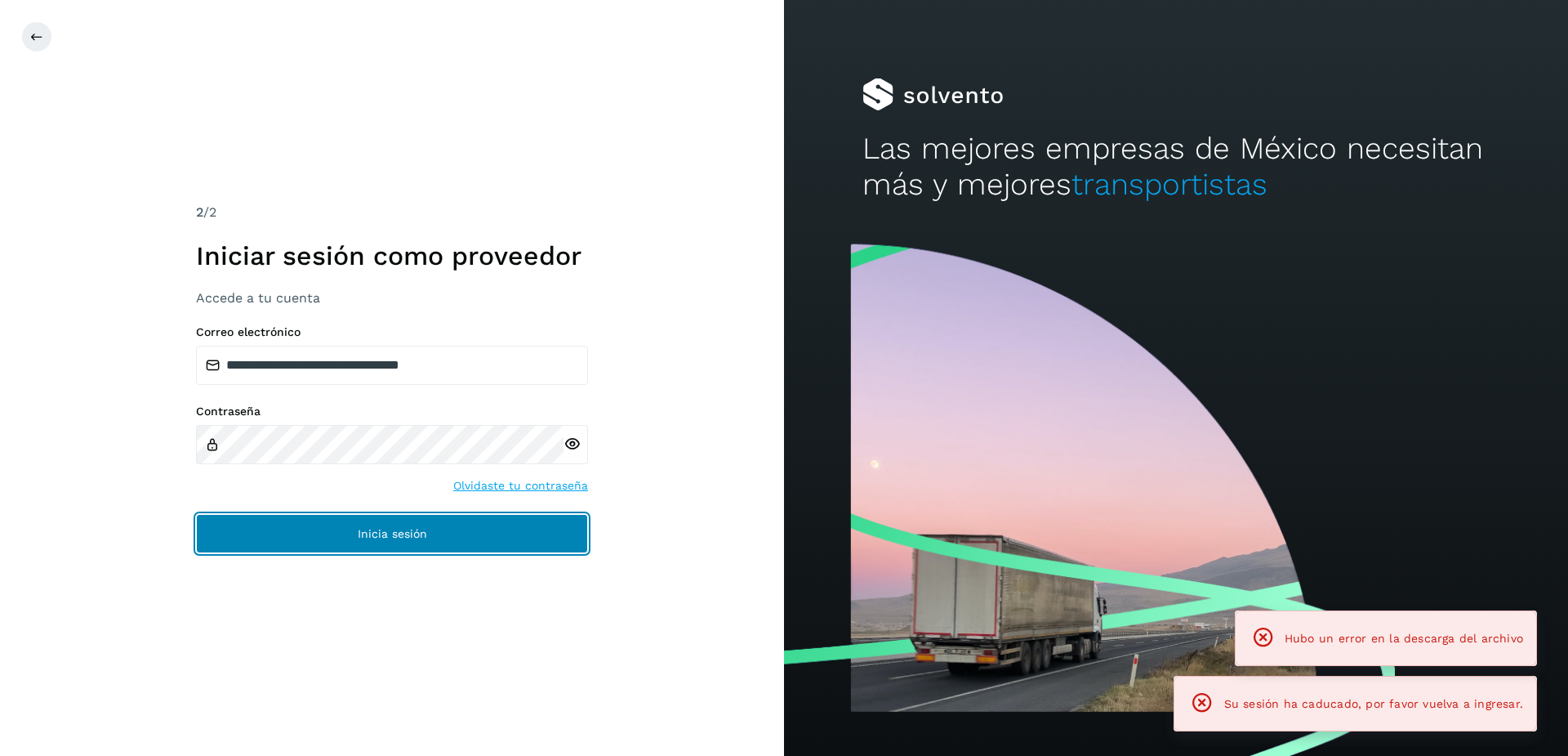
click at [397, 519] on button "Inicia sesión" at bounding box center [392, 533] width 392 height 39
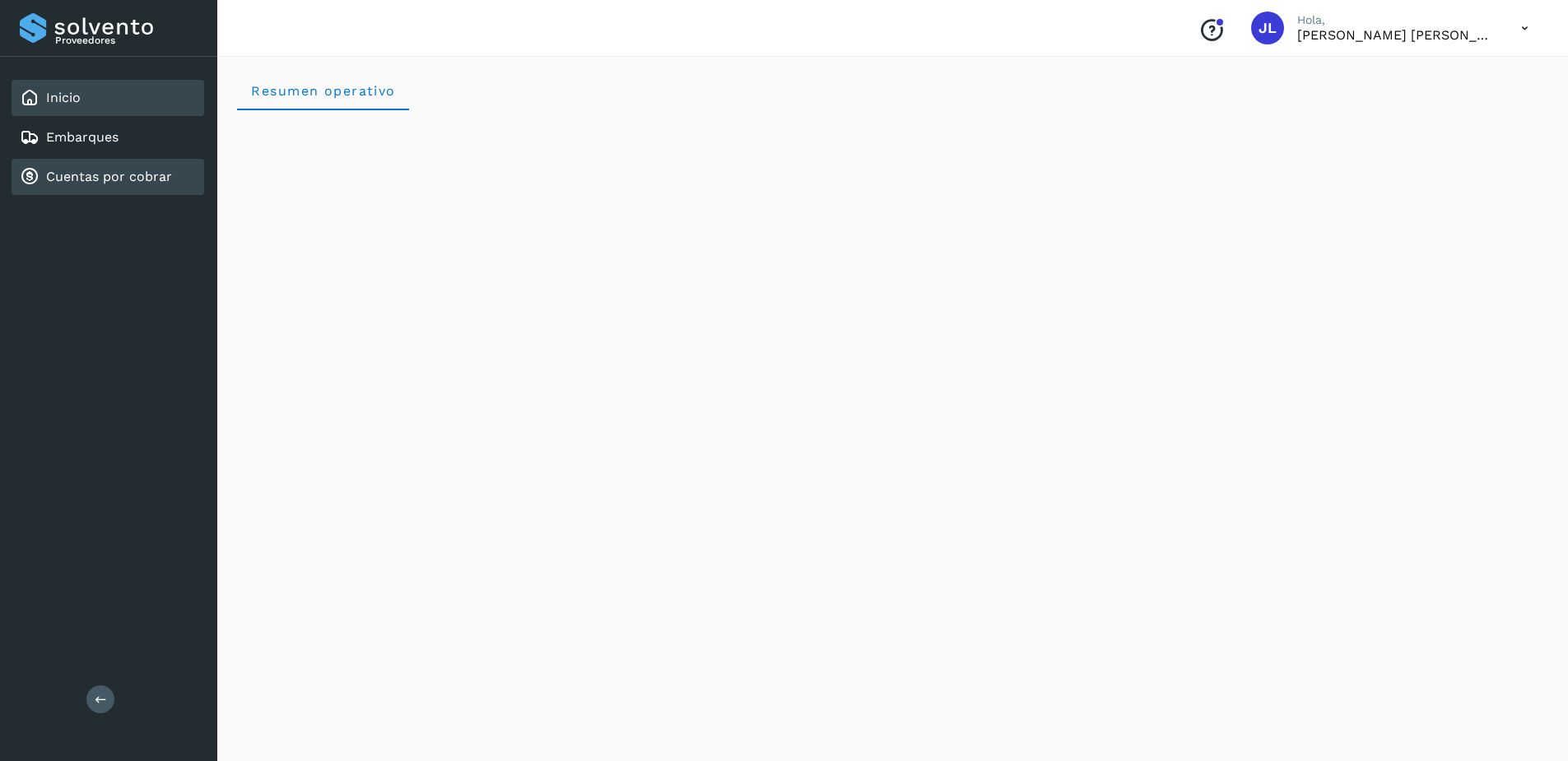
click at [138, 182] on link "Cuentas por cobrar" at bounding box center [109, 176] width 126 height 16
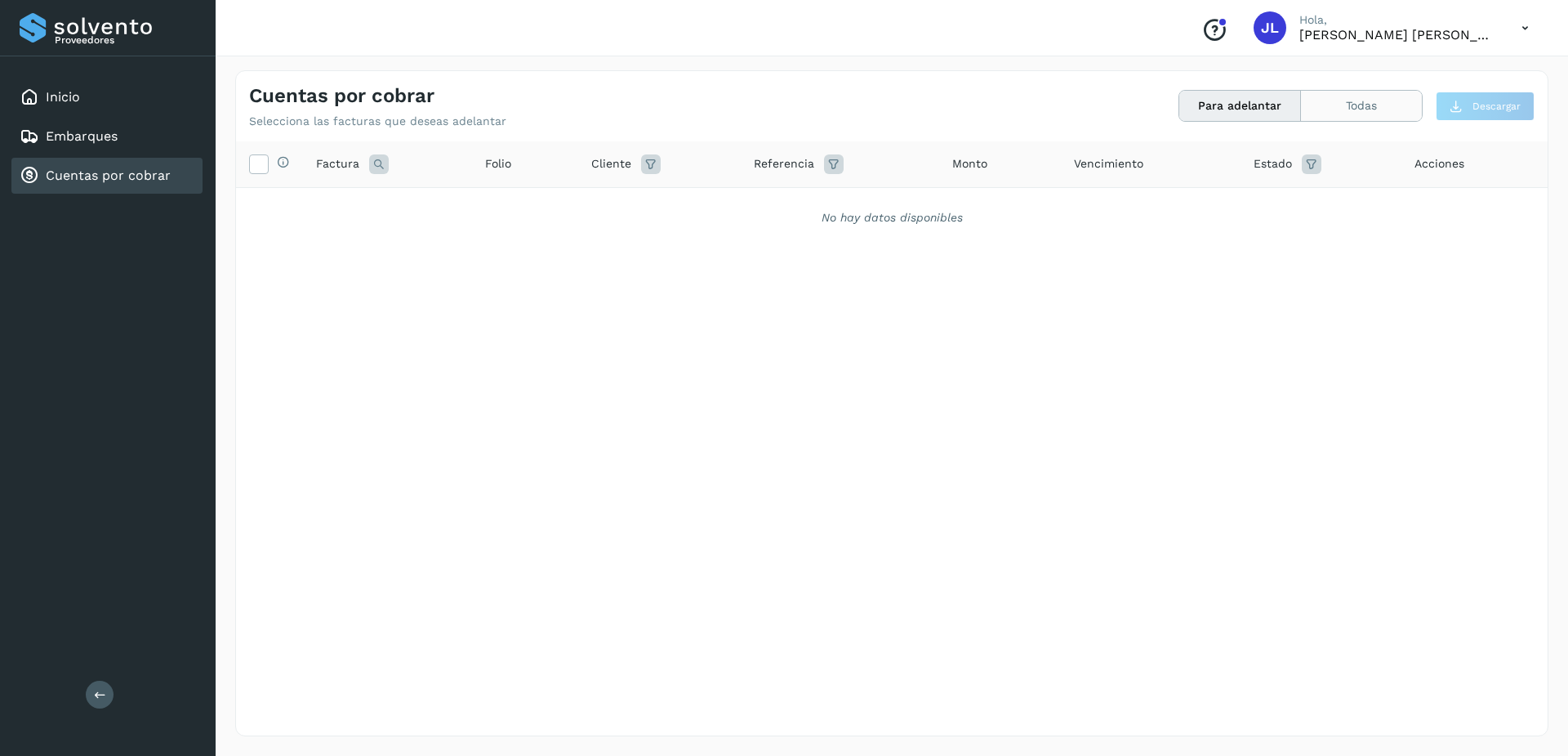
click at [1337, 111] on button "Todas" at bounding box center [1361, 105] width 121 height 30
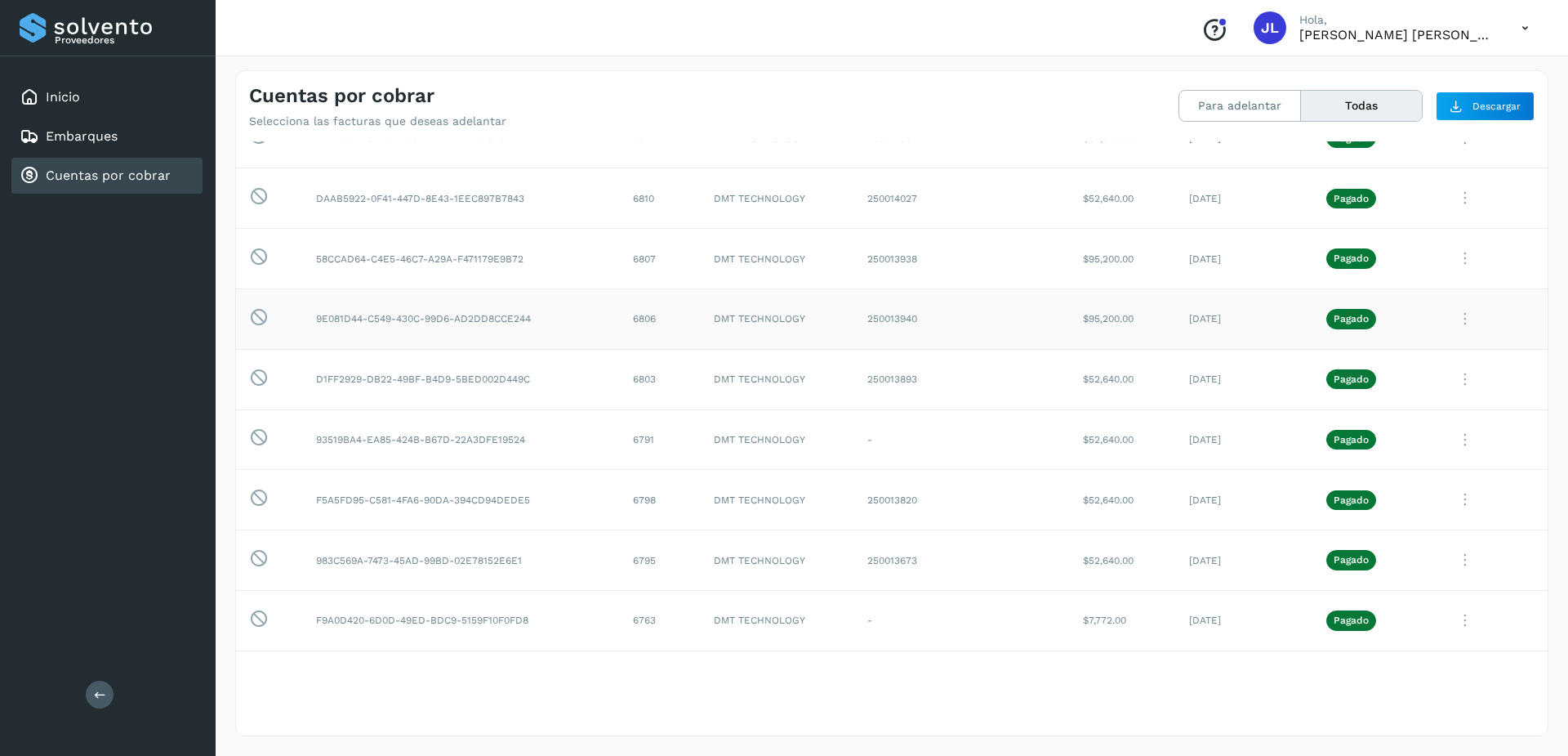
scroll to position [327, 0]
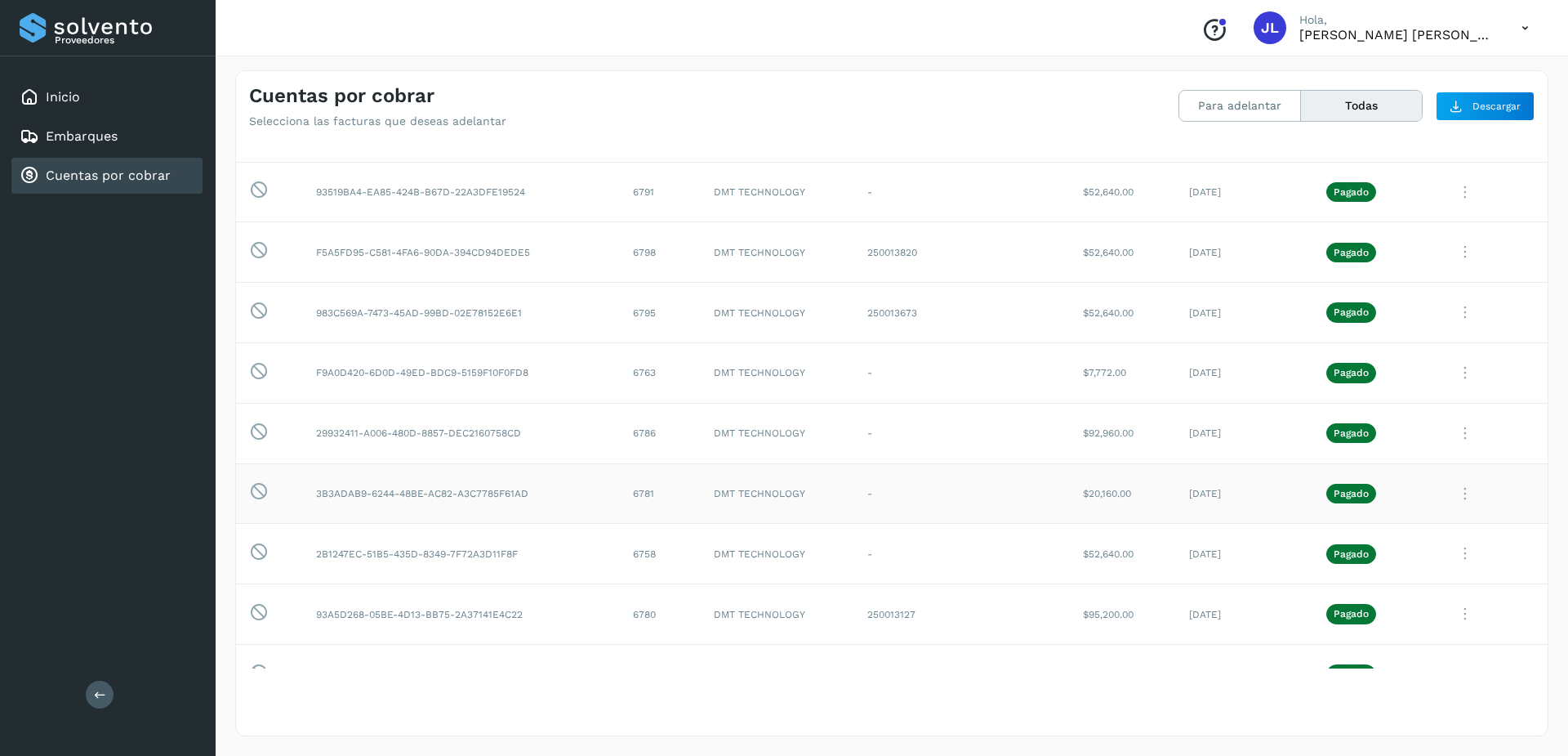
click at [1449, 492] on icon at bounding box center [1465, 494] width 33 height 34
click at [1407, 592] on button "C.Solvento" at bounding box center [1437, 597] width 194 height 32
click at [1454, 437] on icon at bounding box center [1465, 434] width 33 height 34
click at [1400, 537] on button "C.Solvento" at bounding box center [1437, 536] width 194 height 32
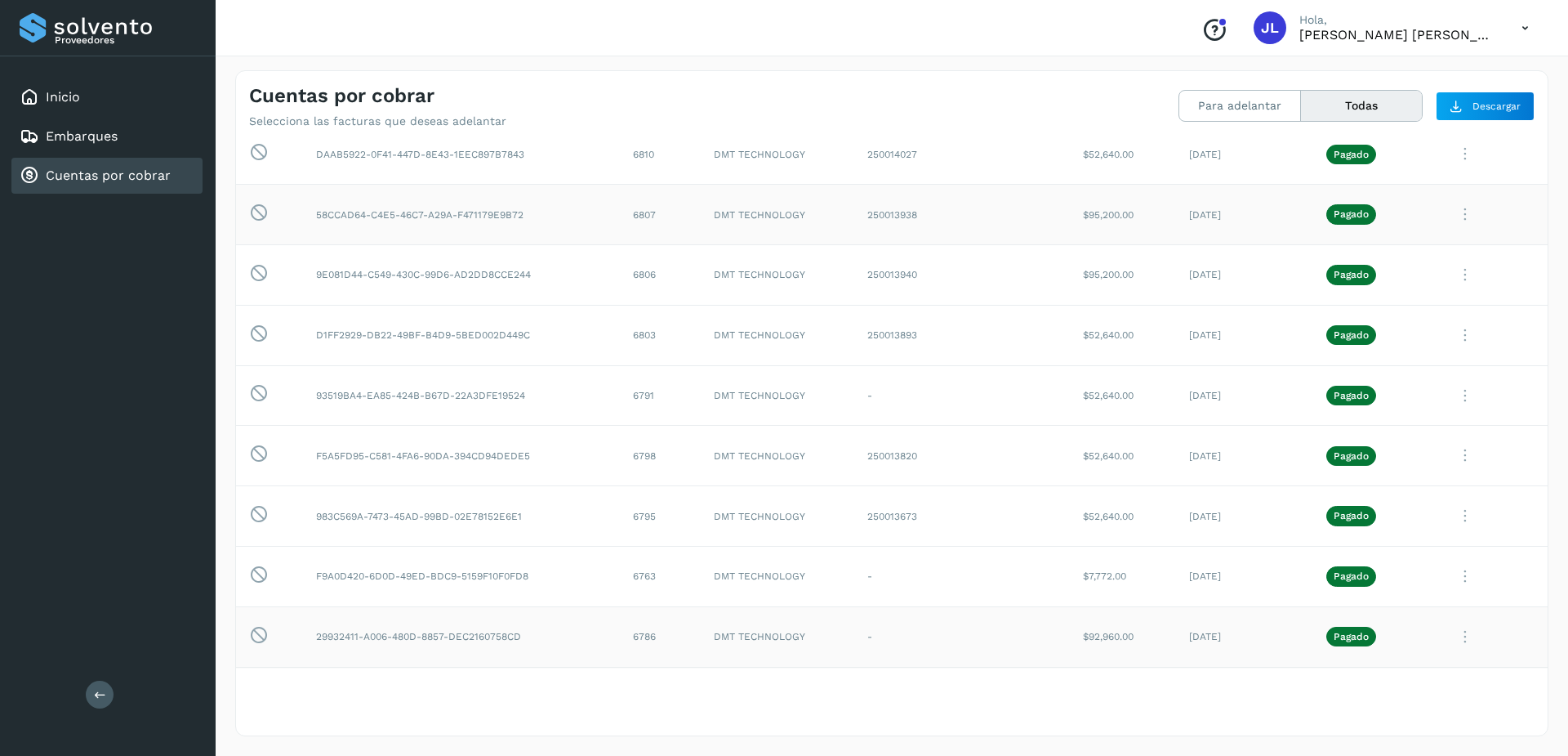
scroll to position [0, 0]
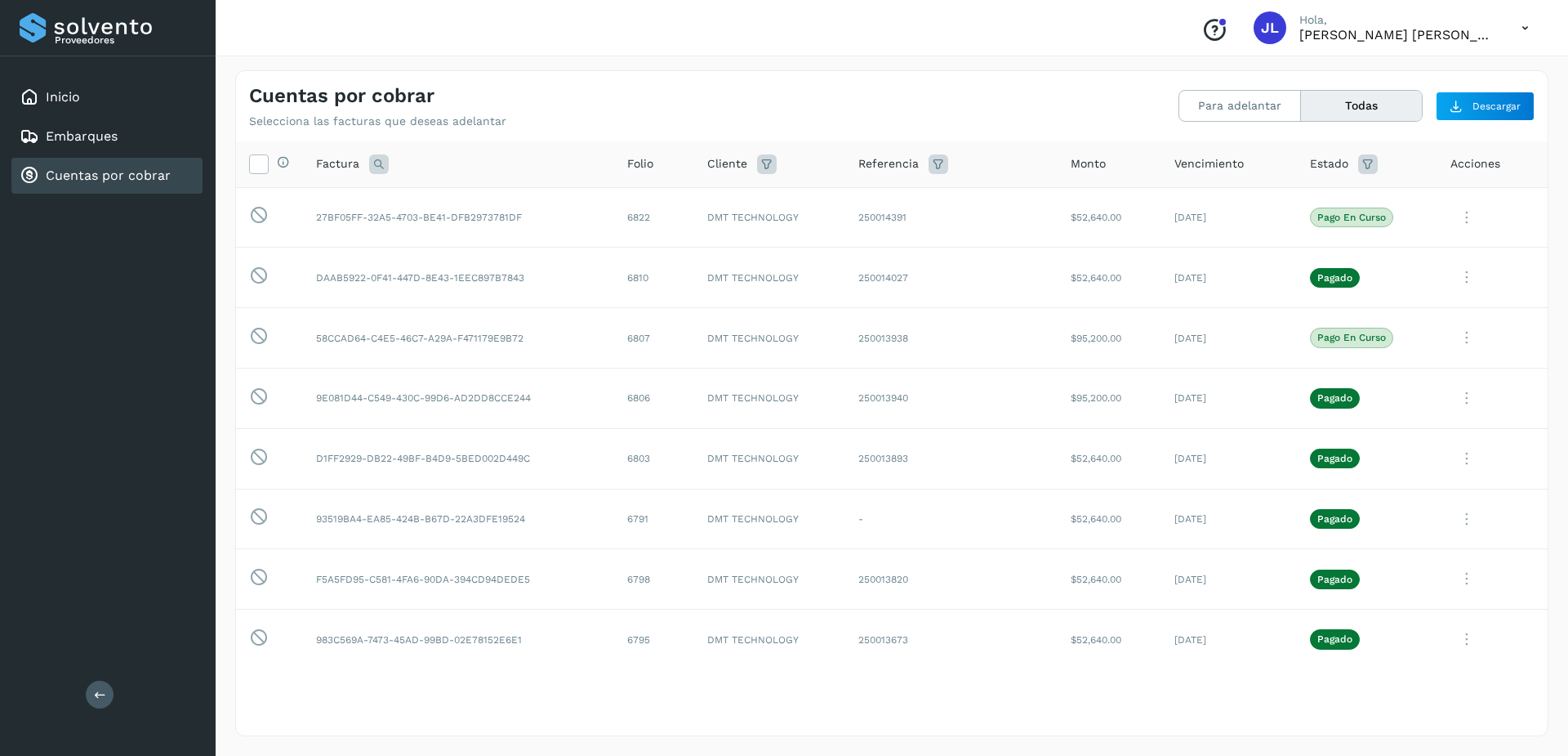
scroll to position [7241, 0]
